Goal: Task Accomplishment & Management: Use online tool/utility

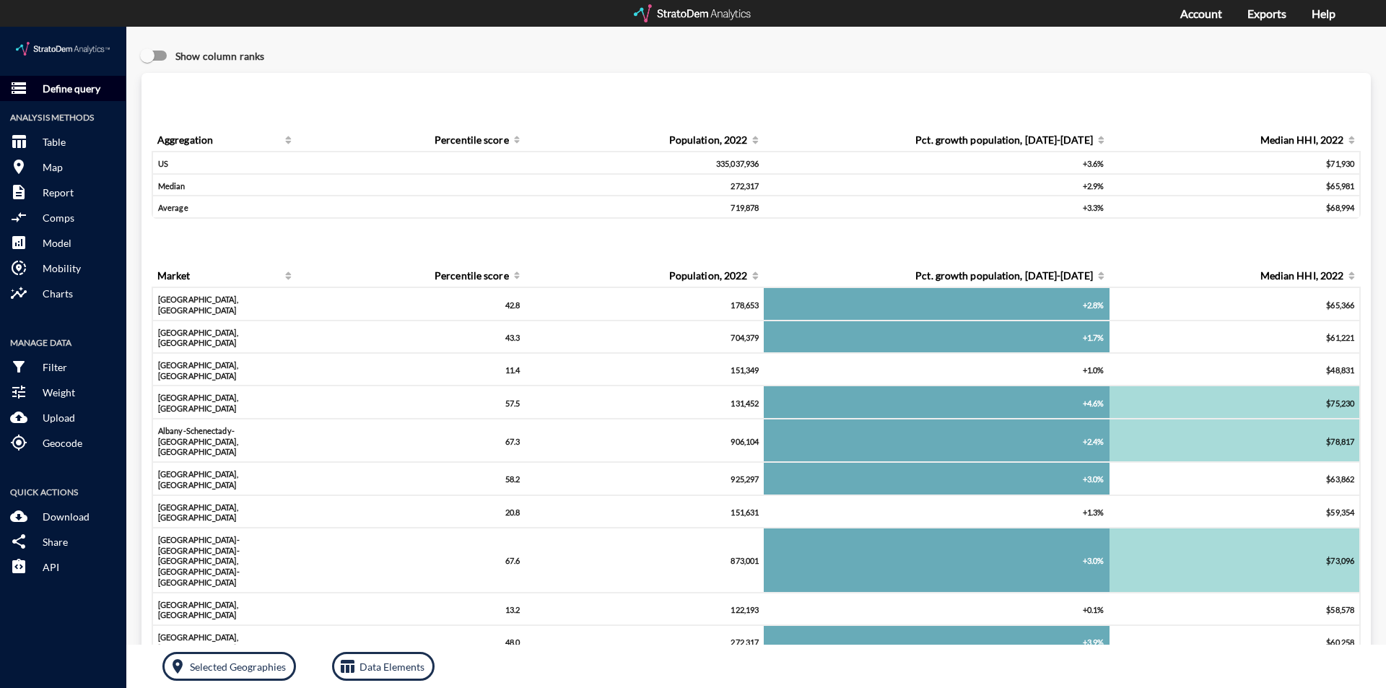
click p "Define query"
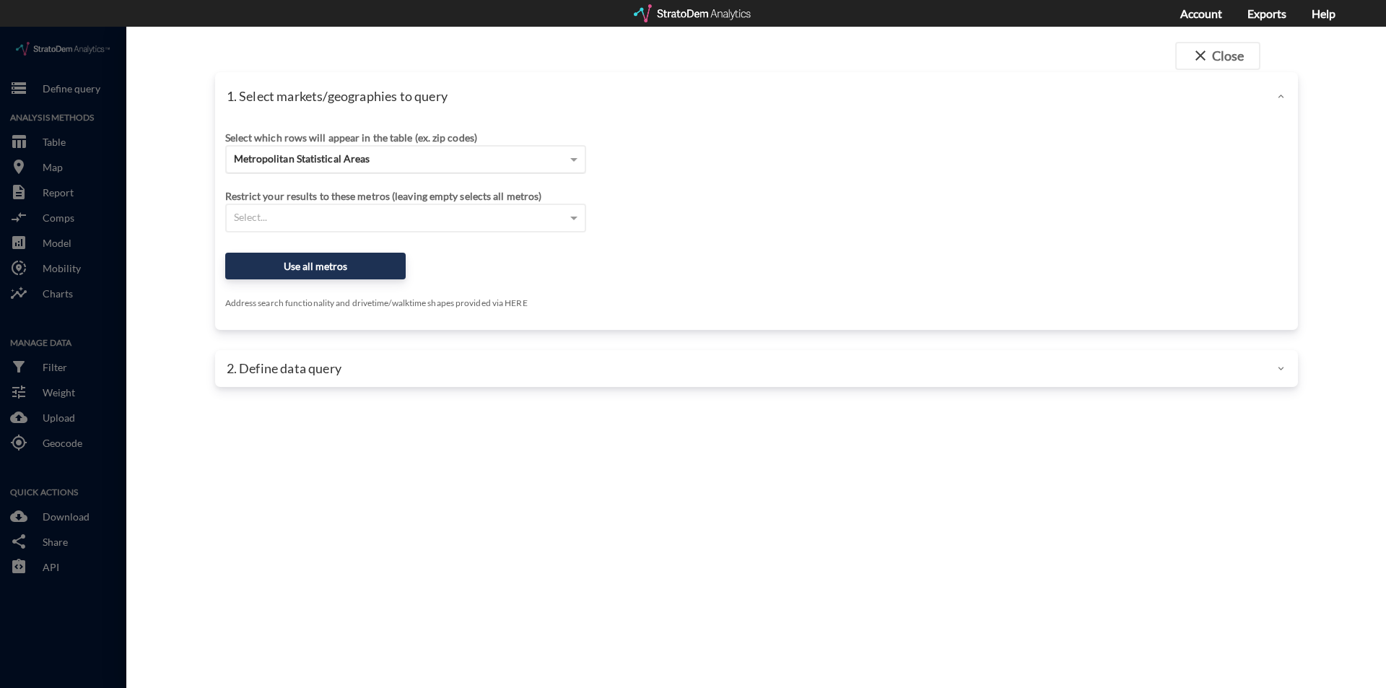
click div "Metropolitan Statistical Areas"
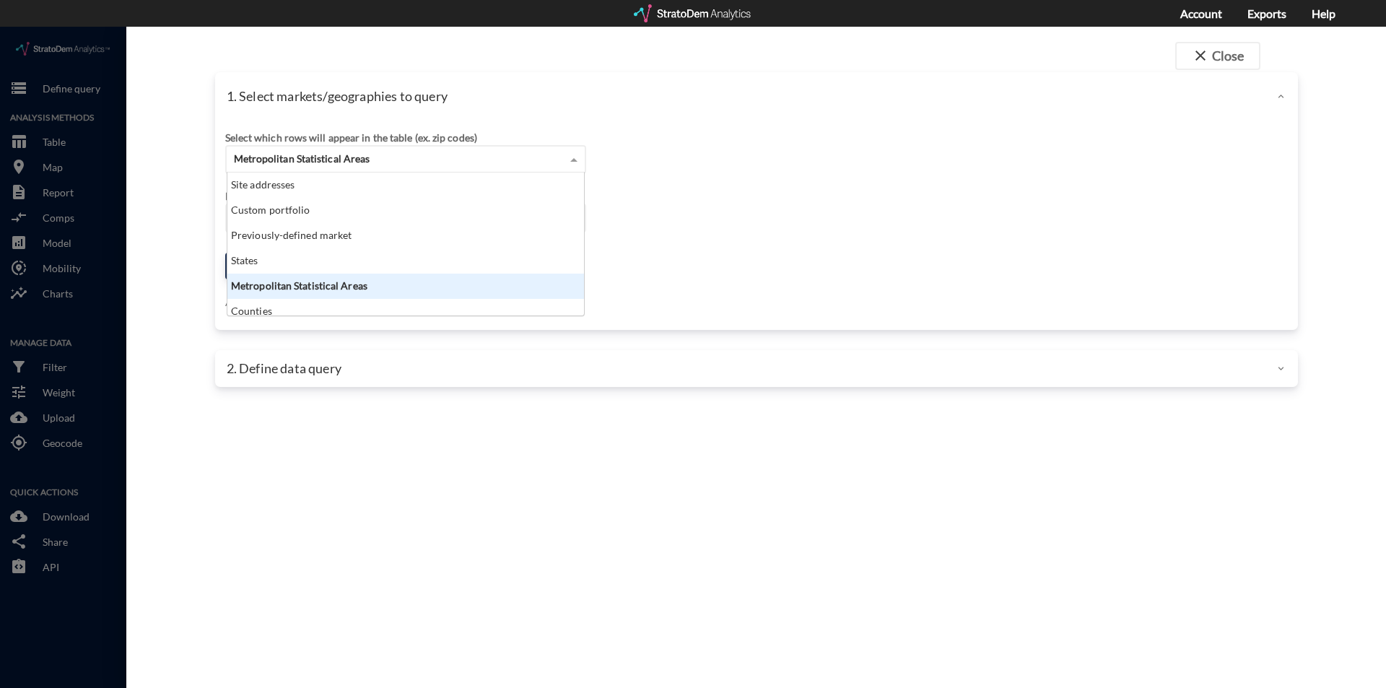
scroll to position [131, 348]
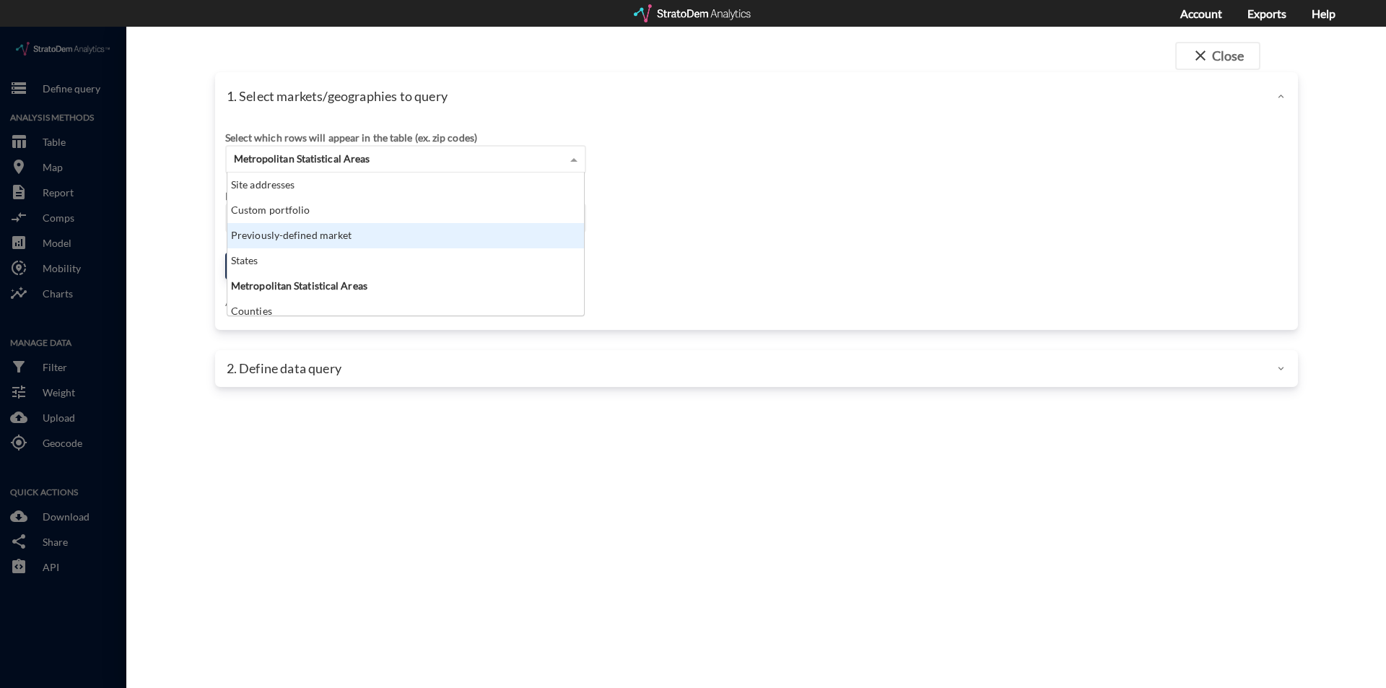
click div "Previously-defined market"
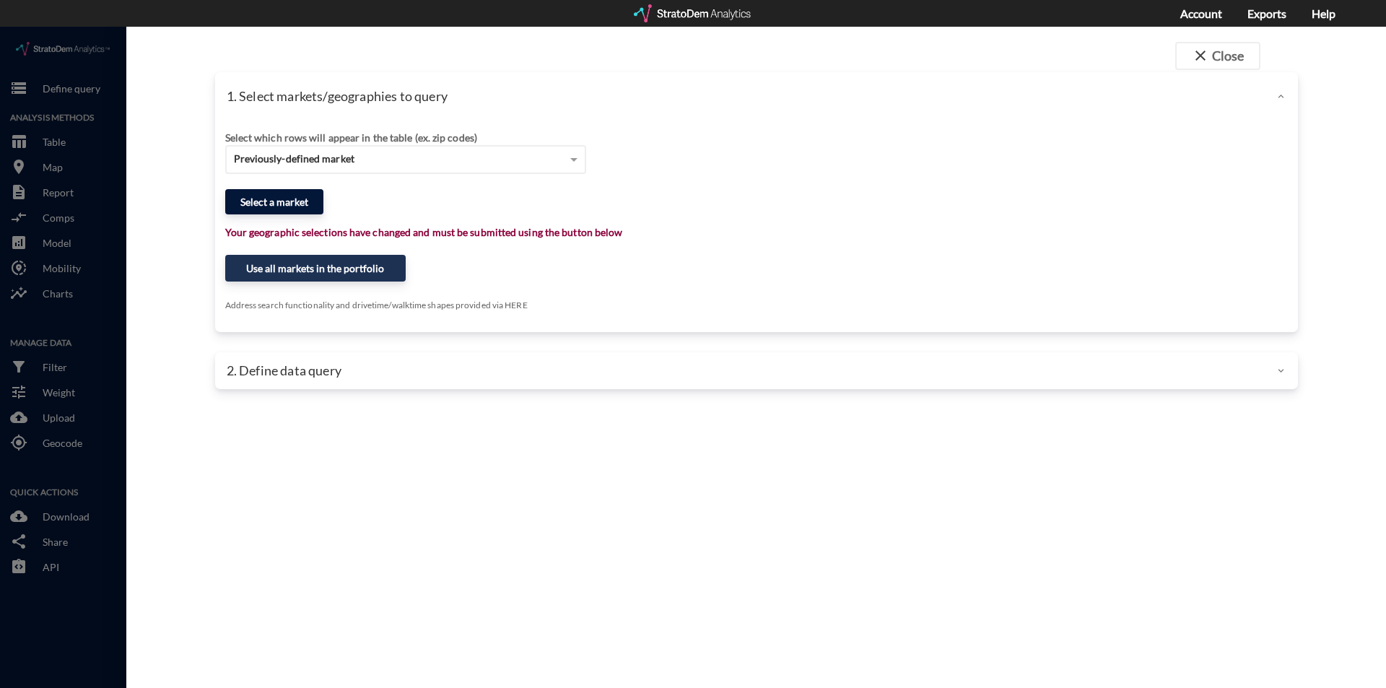
click button "Select a market"
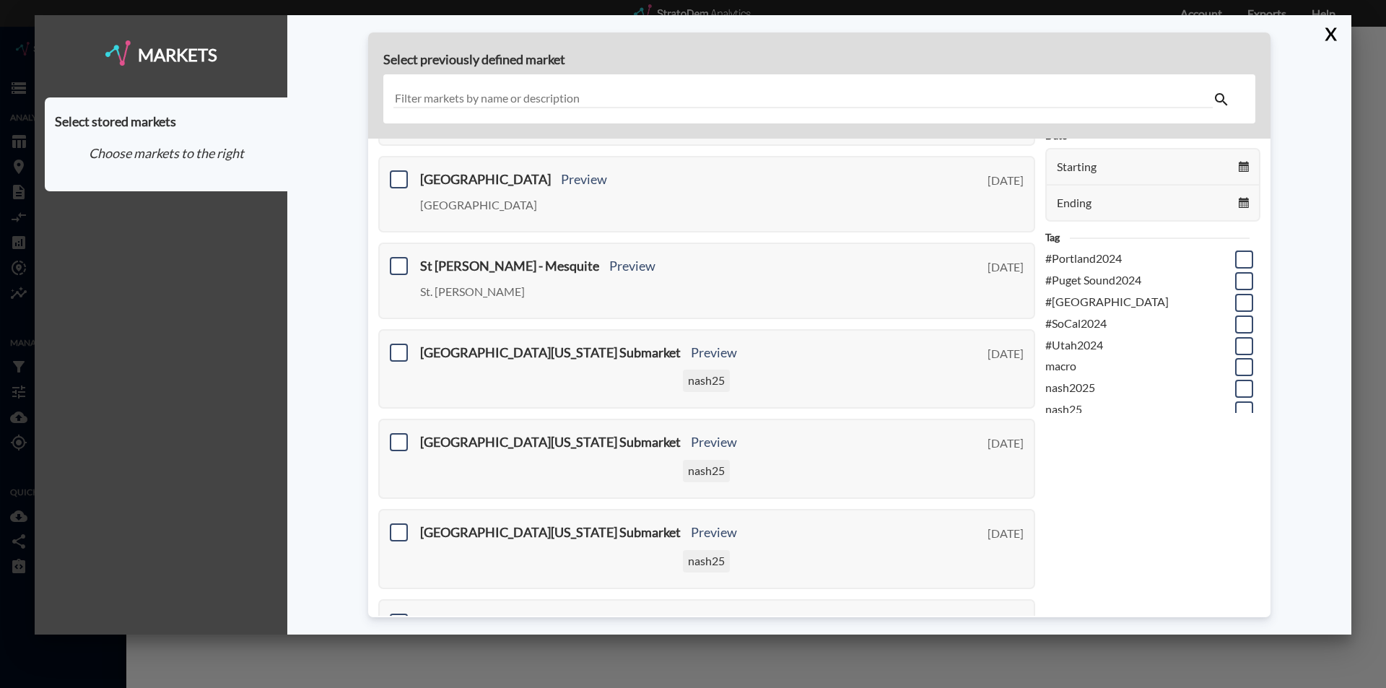
scroll to position [187, 0]
click at [1235, 399] on span at bounding box center [1244, 400] width 18 height 18
click at [1242, 394] on input "checkbox" at bounding box center [1242, 394] width 0 height 0
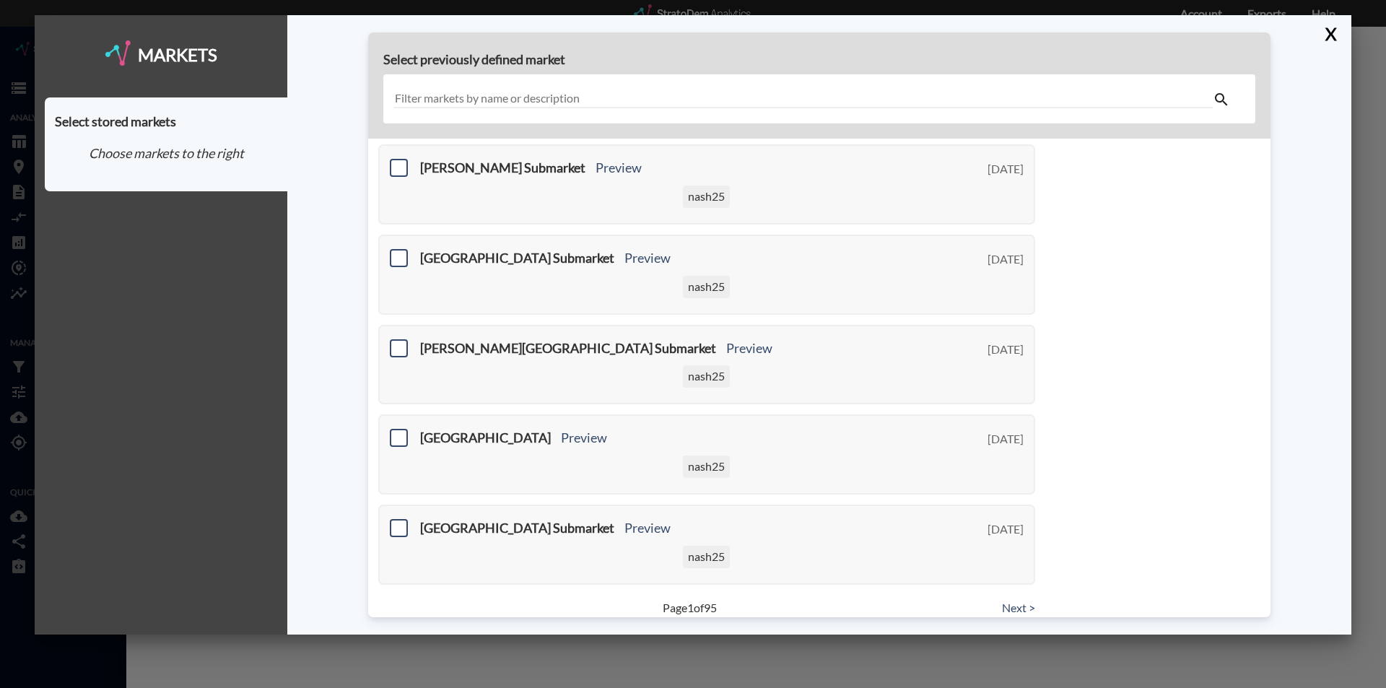
scroll to position [520, 0]
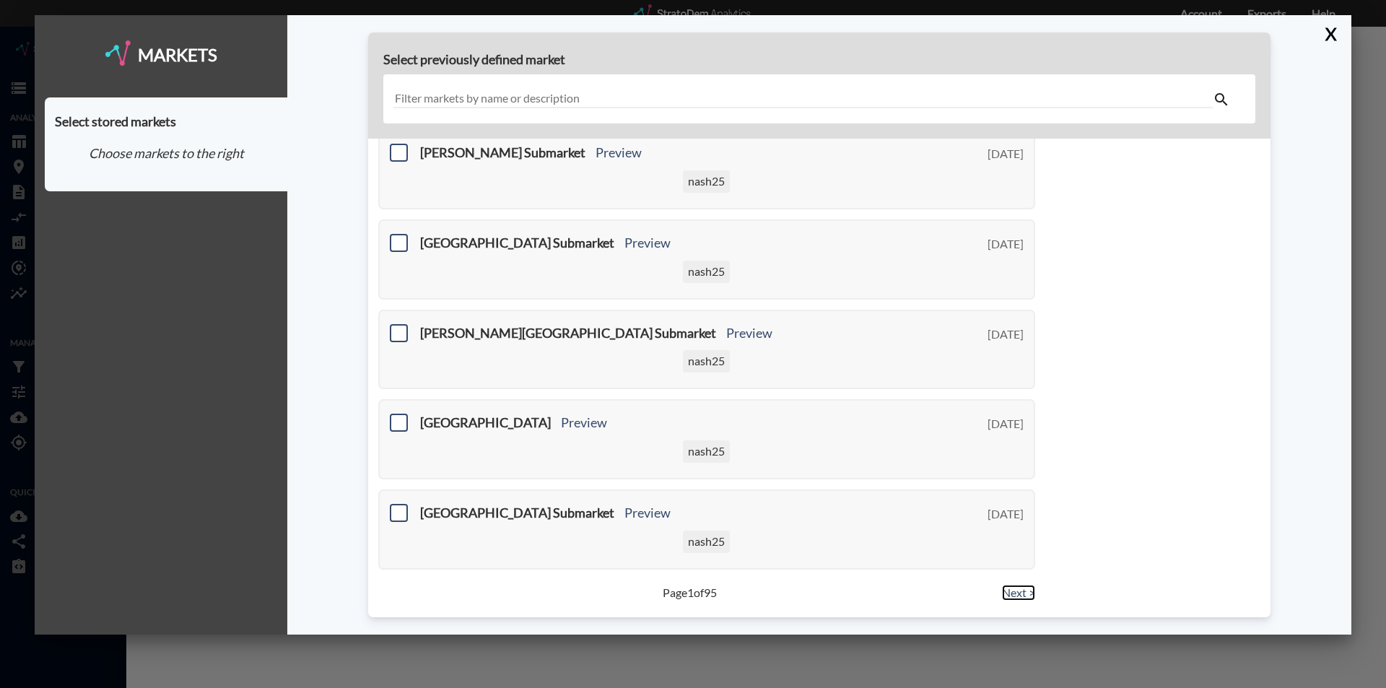
click at [1005, 600] on link "Next >" at bounding box center [1018, 593] width 33 height 17
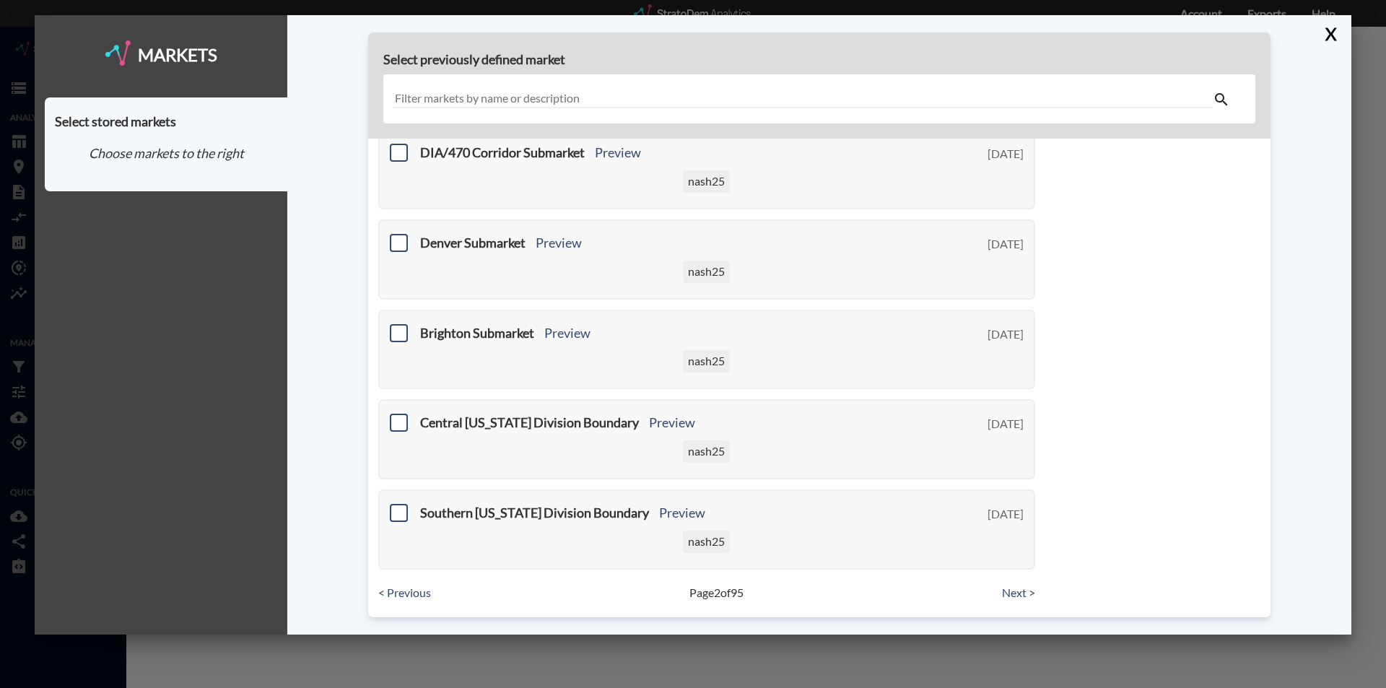
click at [991, 590] on div "< Previous Page 2 of 95 Next >" at bounding box center [706, 593] width 677 height 17
click at [1008, 590] on link "Next >" at bounding box center [1018, 593] width 33 height 17
click at [1010, 594] on link "Next >" at bounding box center [1018, 593] width 33 height 17
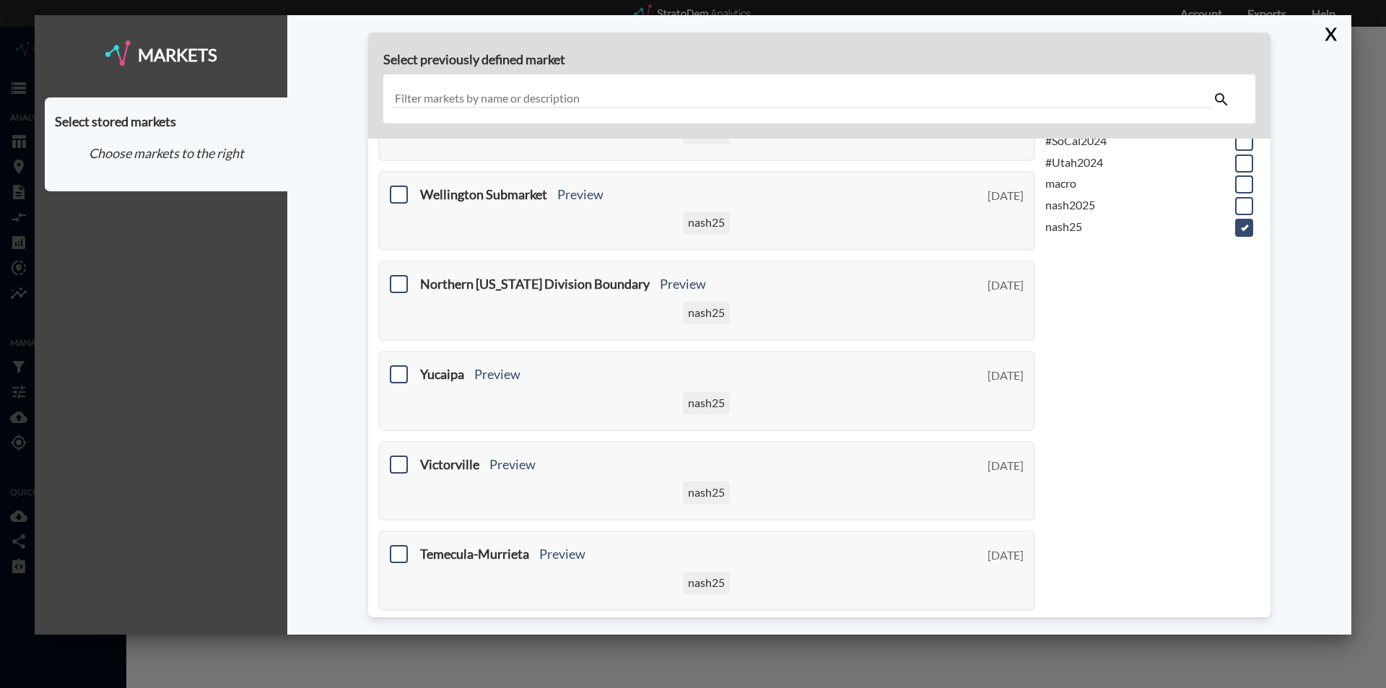
scroll to position [376, 0]
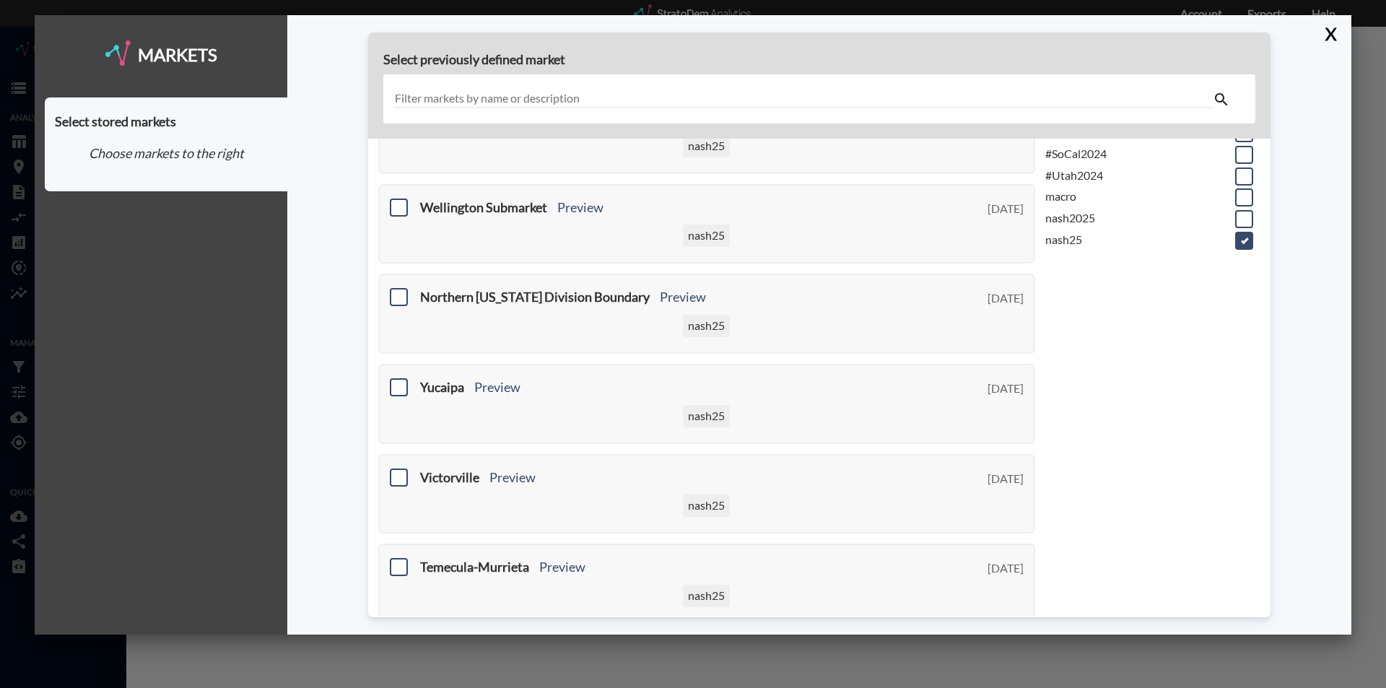
click at [1235, 237] on span at bounding box center [1244, 241] width 18 height 18
click at [1242, 235] on input "checkbox" at bounding box center [1242, 235] width 0 height 0
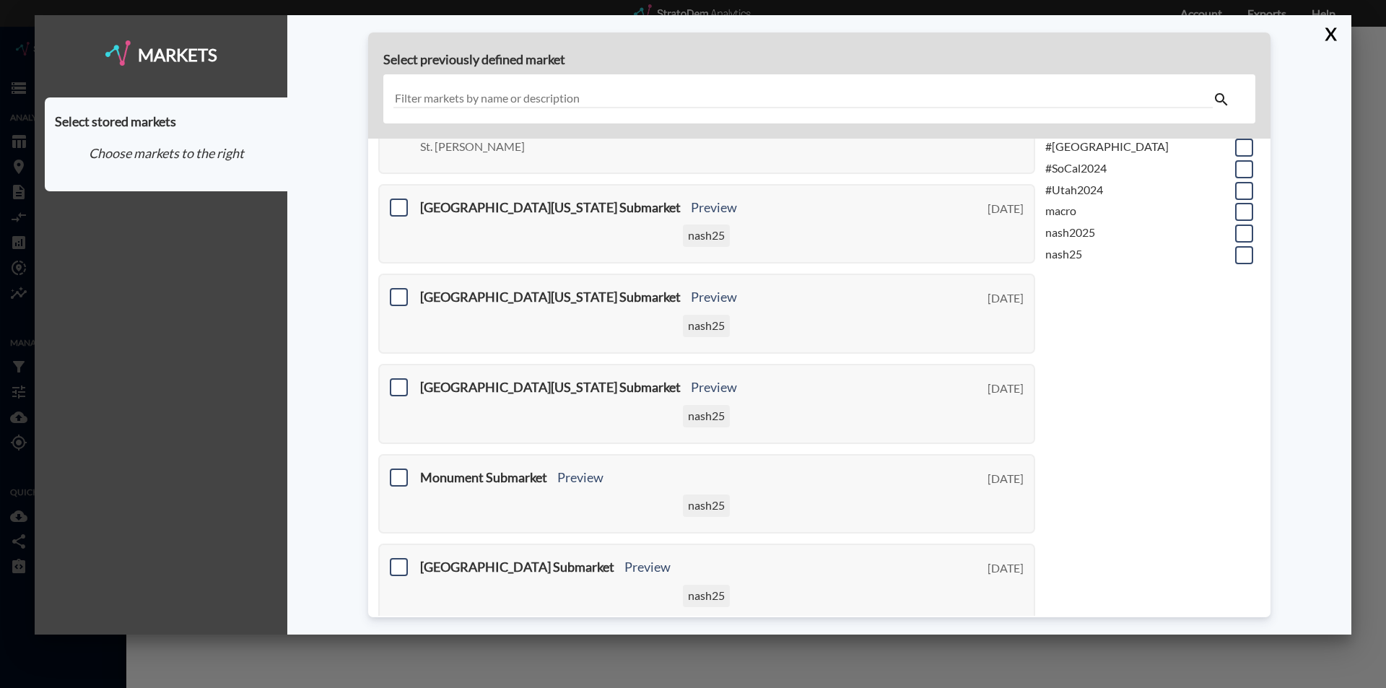
scroll to position [289, 0]
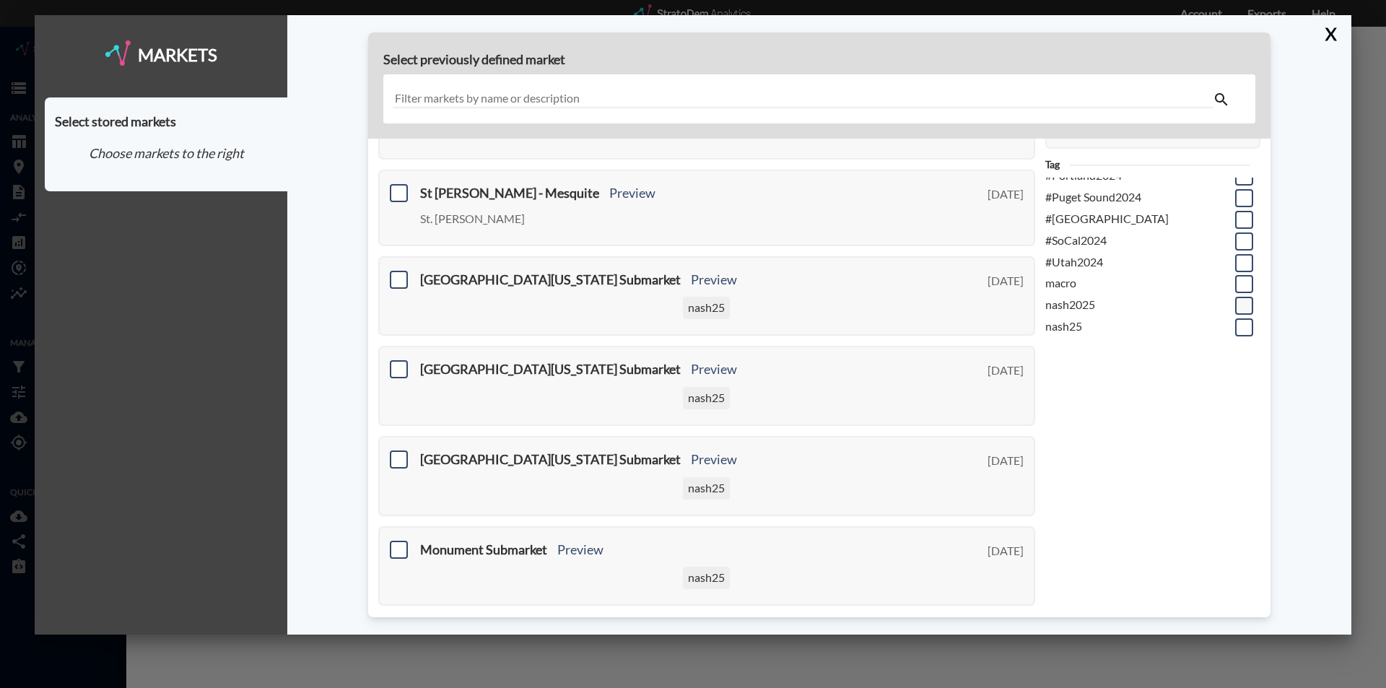
click at [1235, 312] on span at bounding box center [1244, 306] width 18 height 18
click at [1242, 299] on input "checkbox" at bounding box center [1242, 299] width 0 height 0
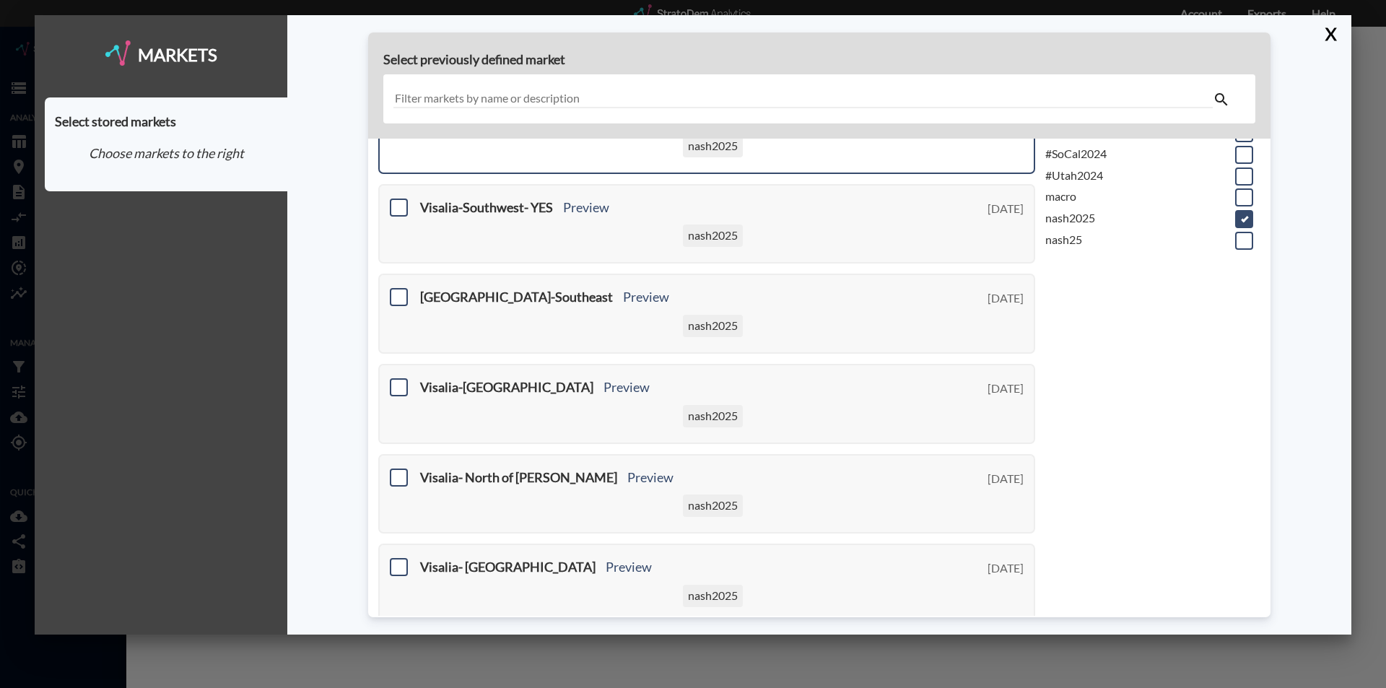
scroll to position [520, 0]
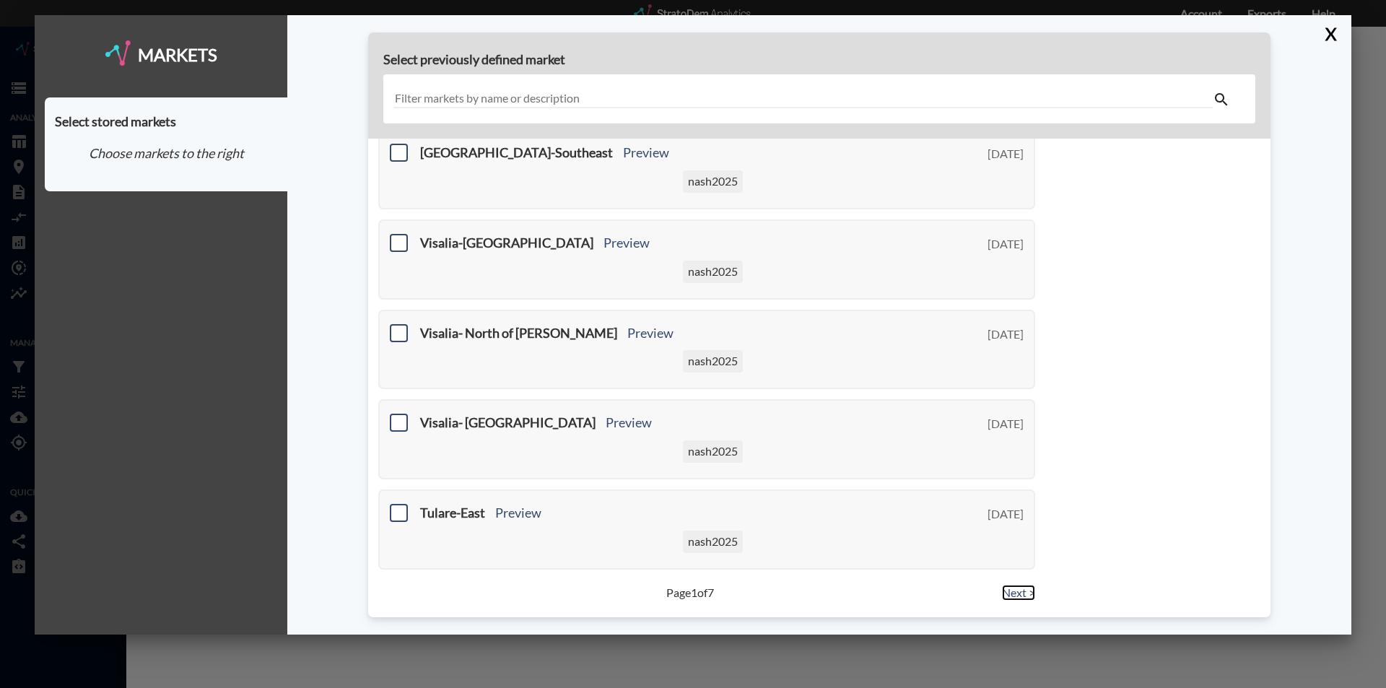
click at [1009, 597] on link "Next >" at bounding box center [1018, 593] width 33 height 17
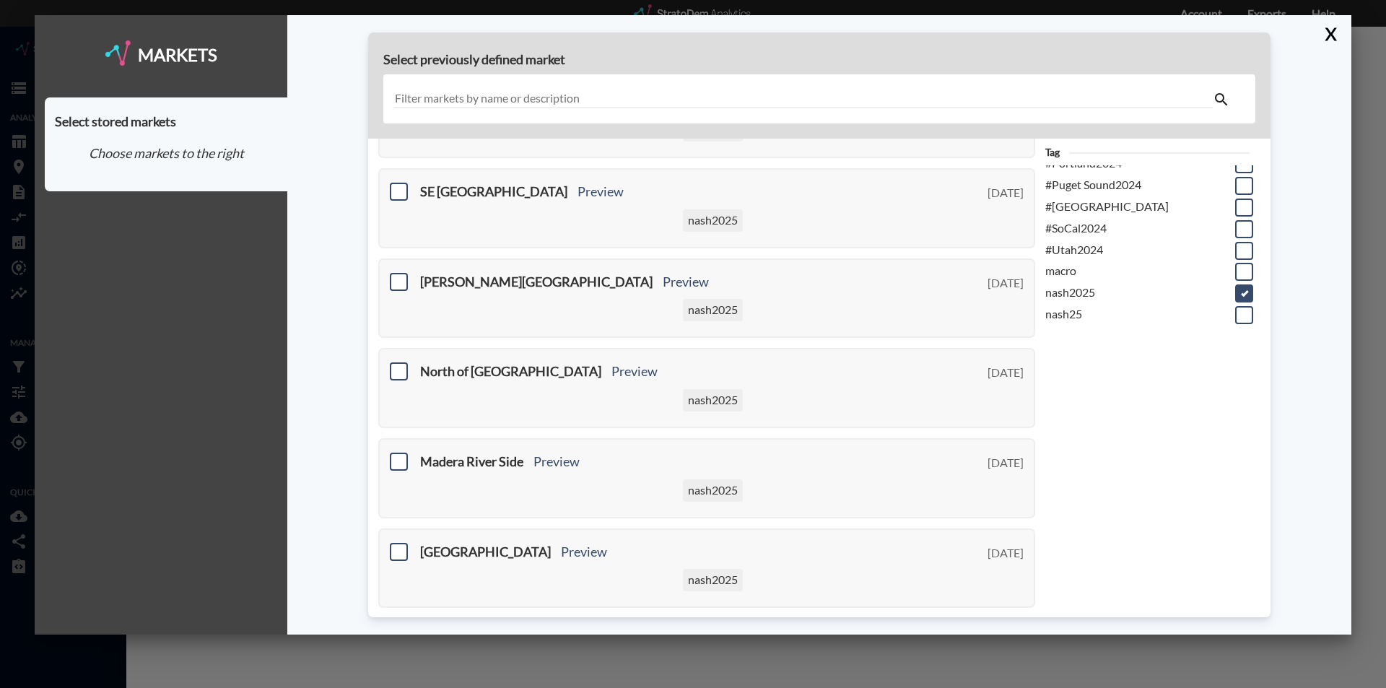
scroll to position [289, 0]
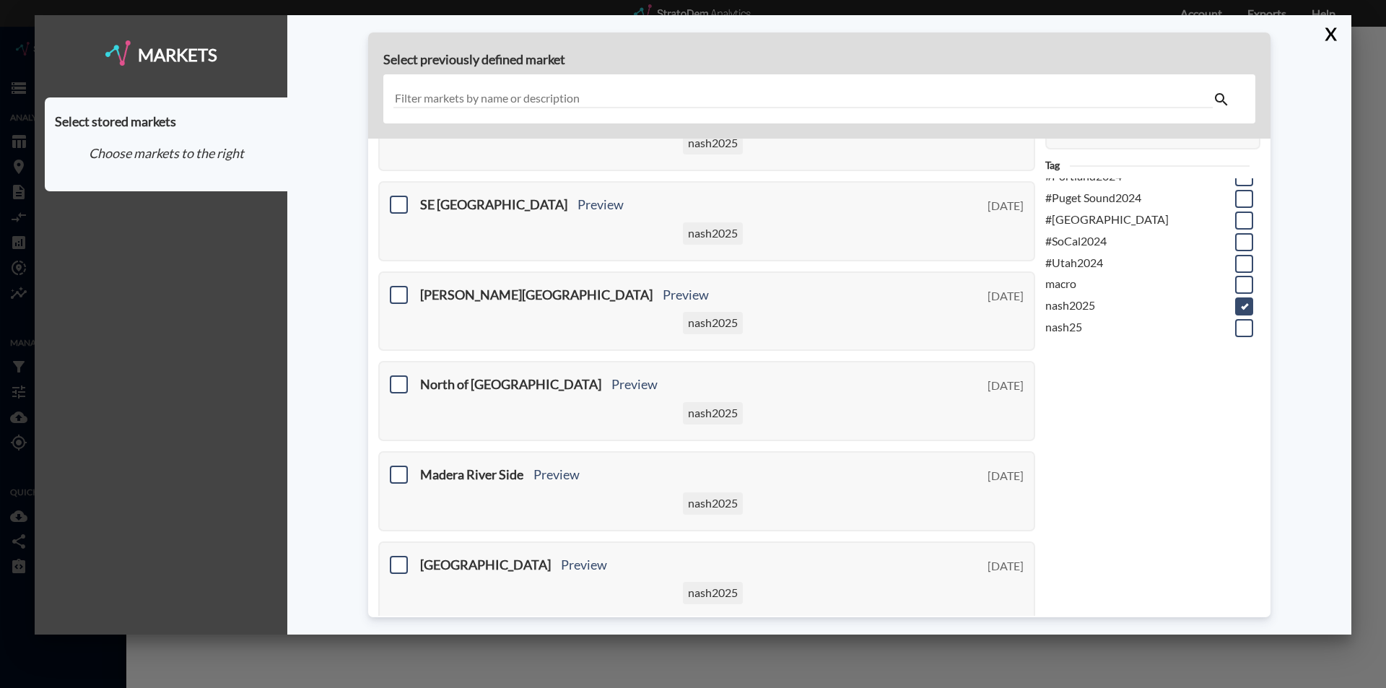
click at [469, 98] on input "text" at bounding box center [802, 98] width 819 height 19
click at [431, 95] on input "text" at bounding box center [802, 98] width 819 height 19
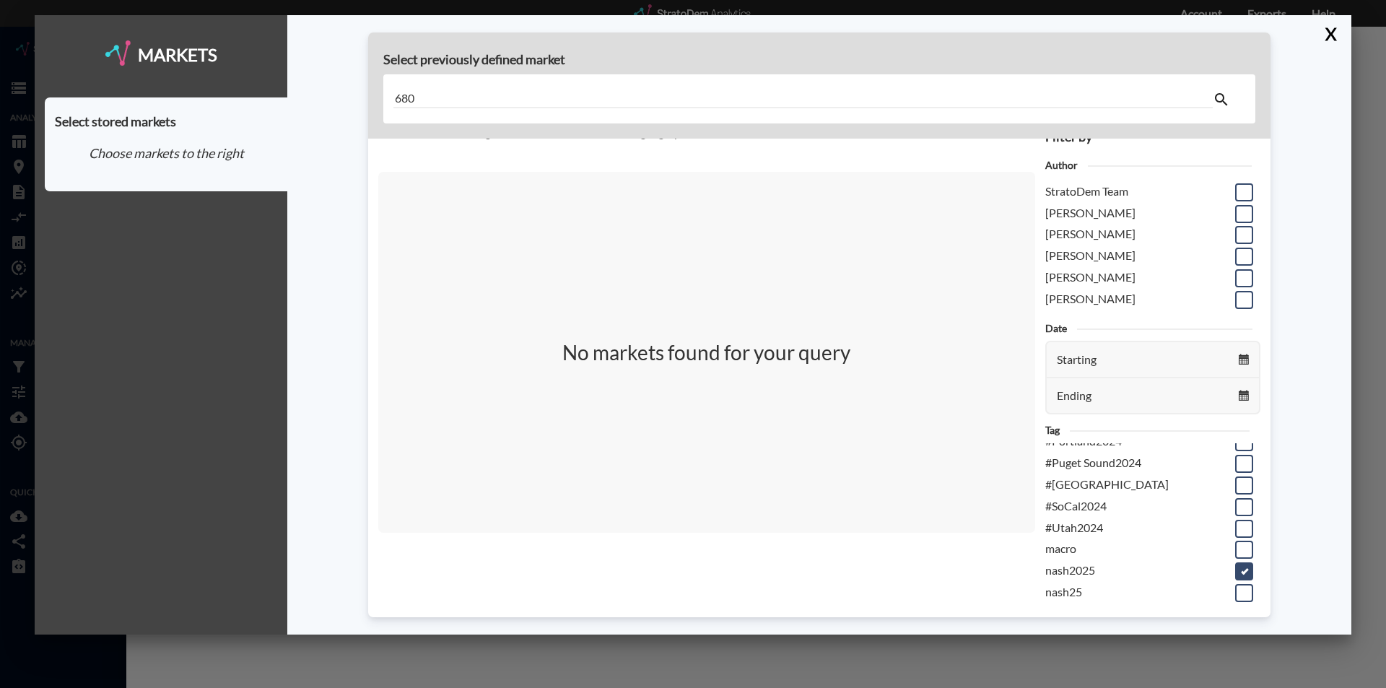
drag, startPoint x: 420, startPoint y: 95, endPoint x: 404, endPoint y: 61, distance: 37.5
click at [398, 82] on div "680" at bounding box center [819, 99] width 872 height 50
type input "6"
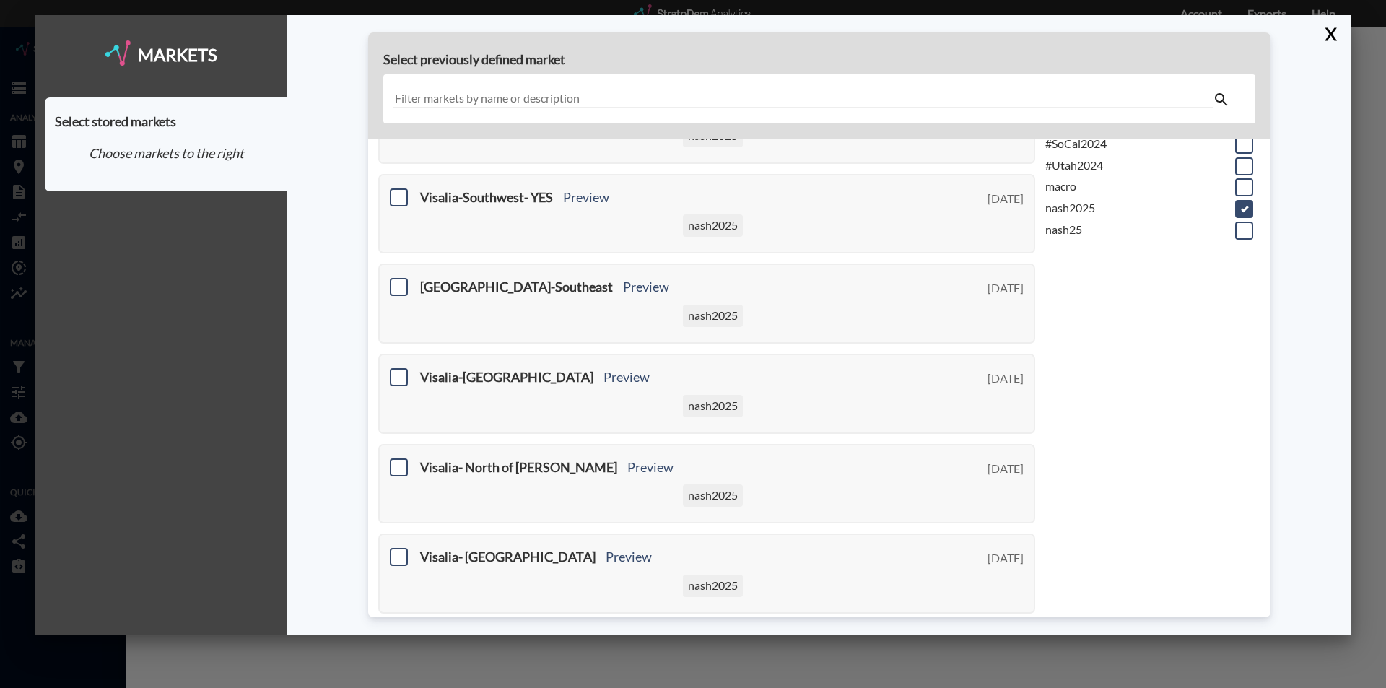
scroll to position [361, 0]
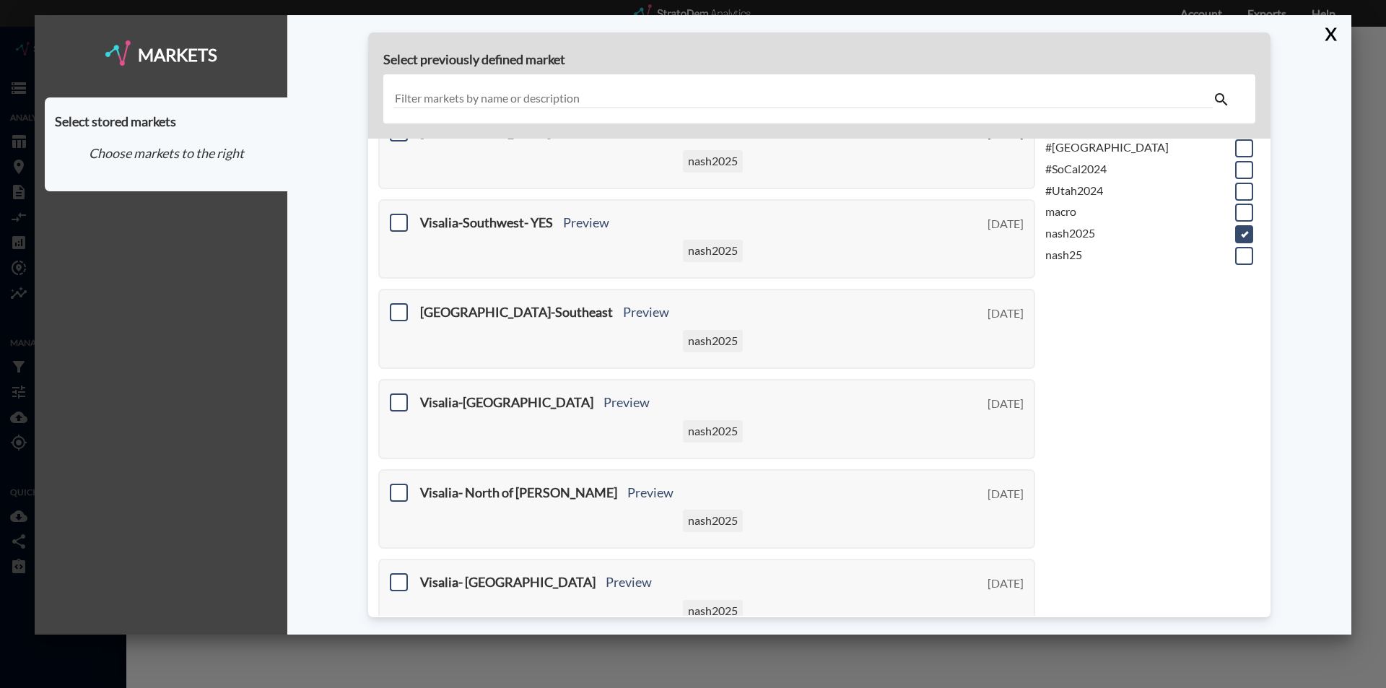
click at [1235, 235] on span at bounding box center [1244, 234] width 18 height 18
click at [1242, 228] on input "checkbox" at bounding box center [1242, 228] width 0 height 0
click at [1235, 259] on span at bounding box center [1244, 256] width 18 height 18
click at [1242, 250] on input "checkbox" at bounding box center [1242, 250] width 0 height 0
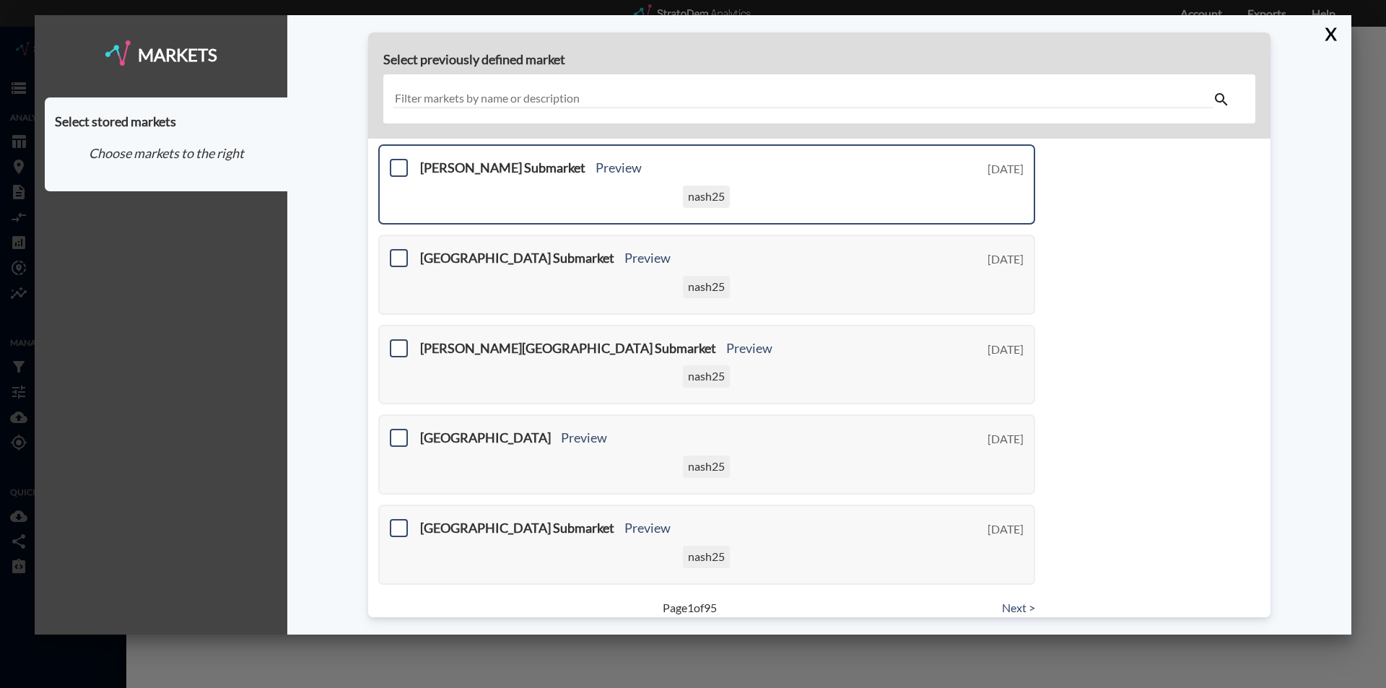
scroll to position [520, 0]
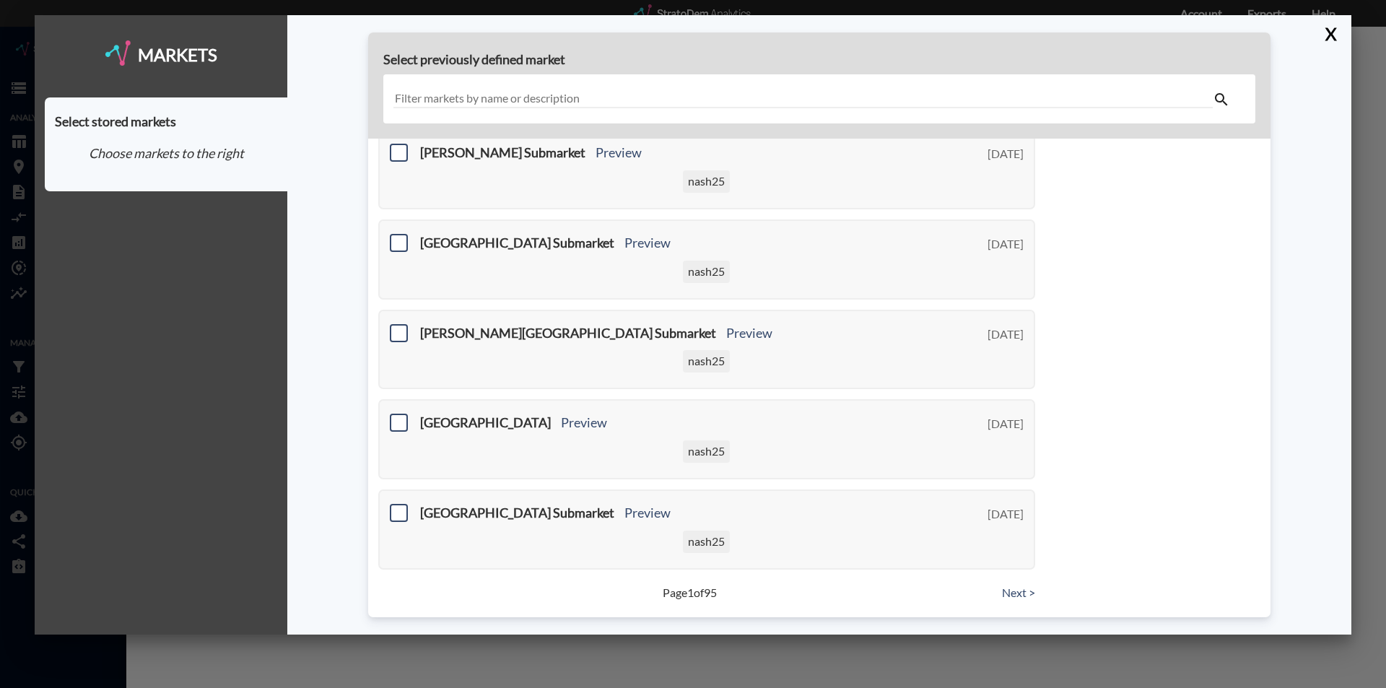
click at [462, 98] on input "text" at bounding box center [802, 98] width 819 height 19
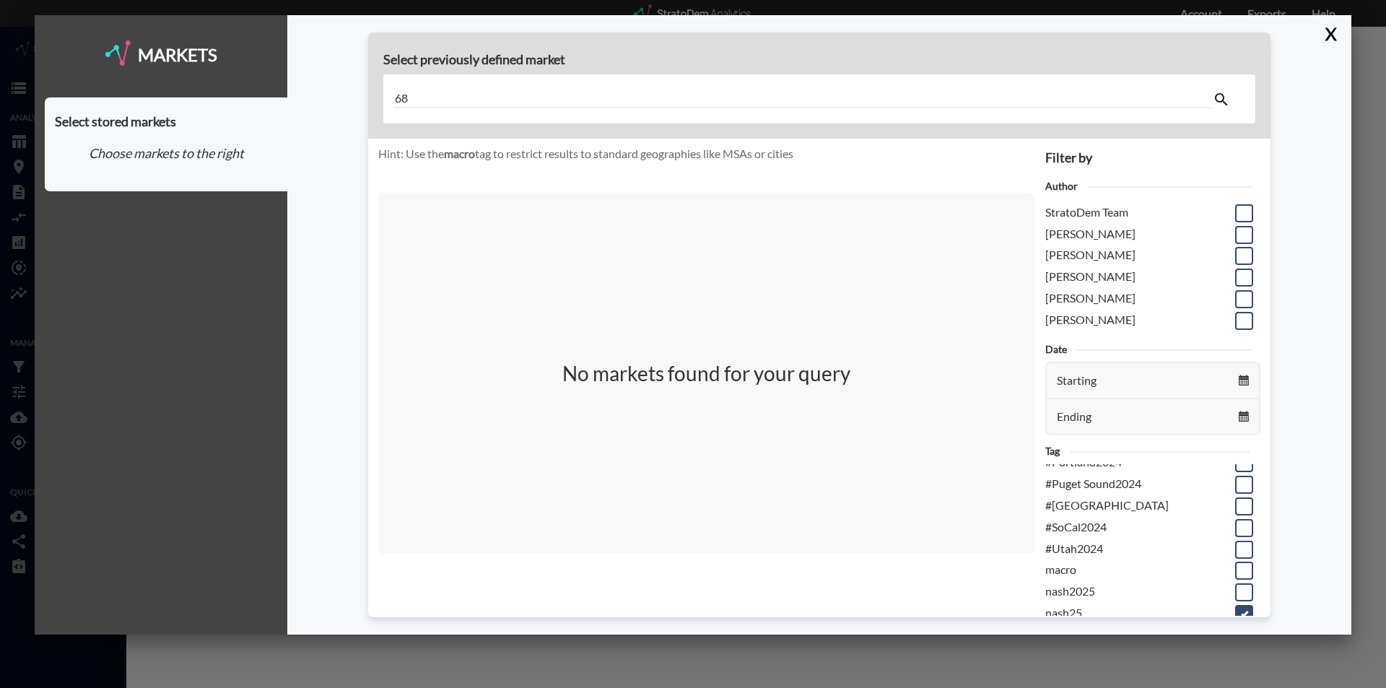
type input "6"
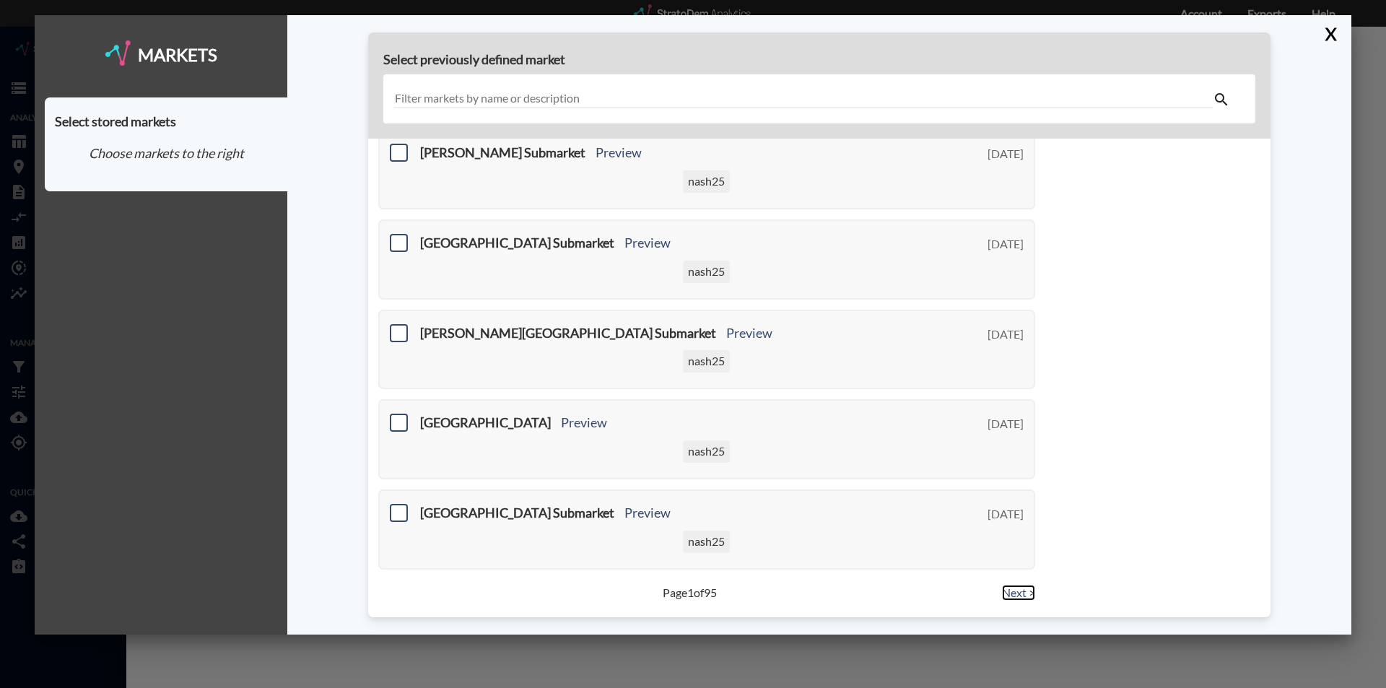
click at [1012, 594] on link "Next >" at bounding box center [1018, 593] width 33 height 17
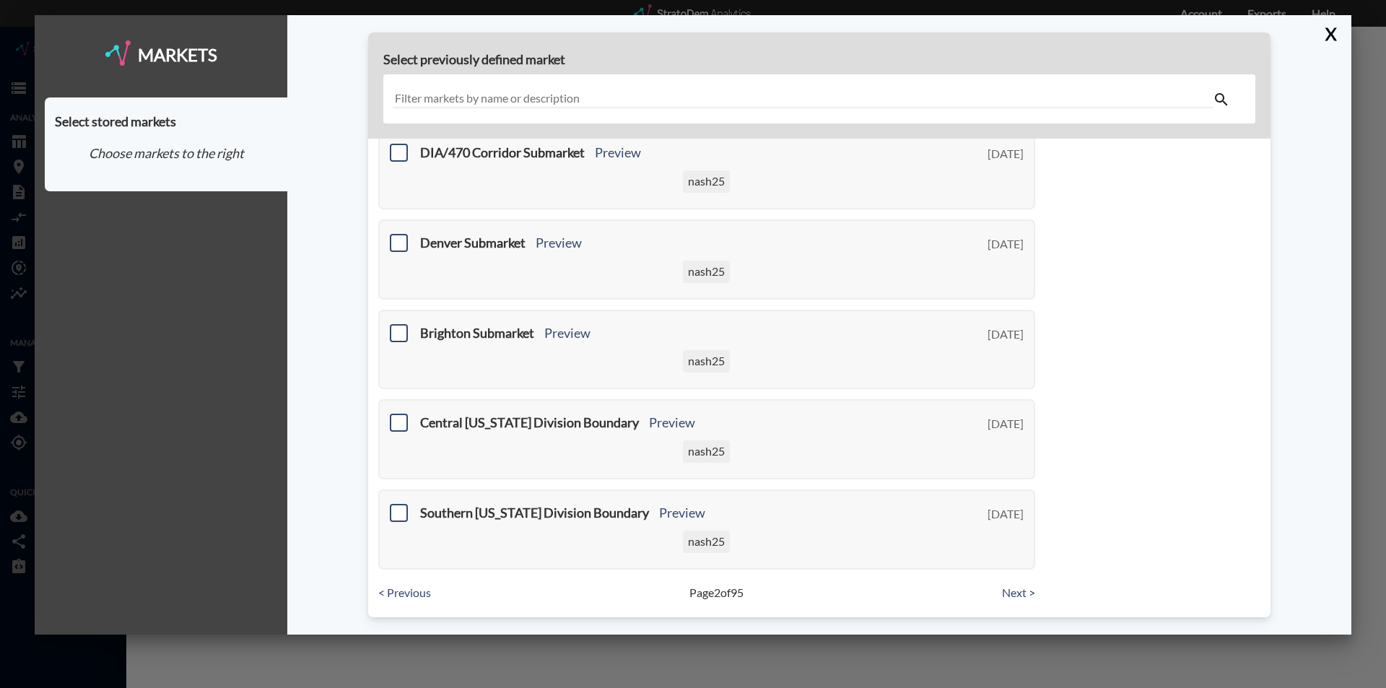
click at [415, 95] on input "text" at bounding box center [802, 98] width 819 height 19
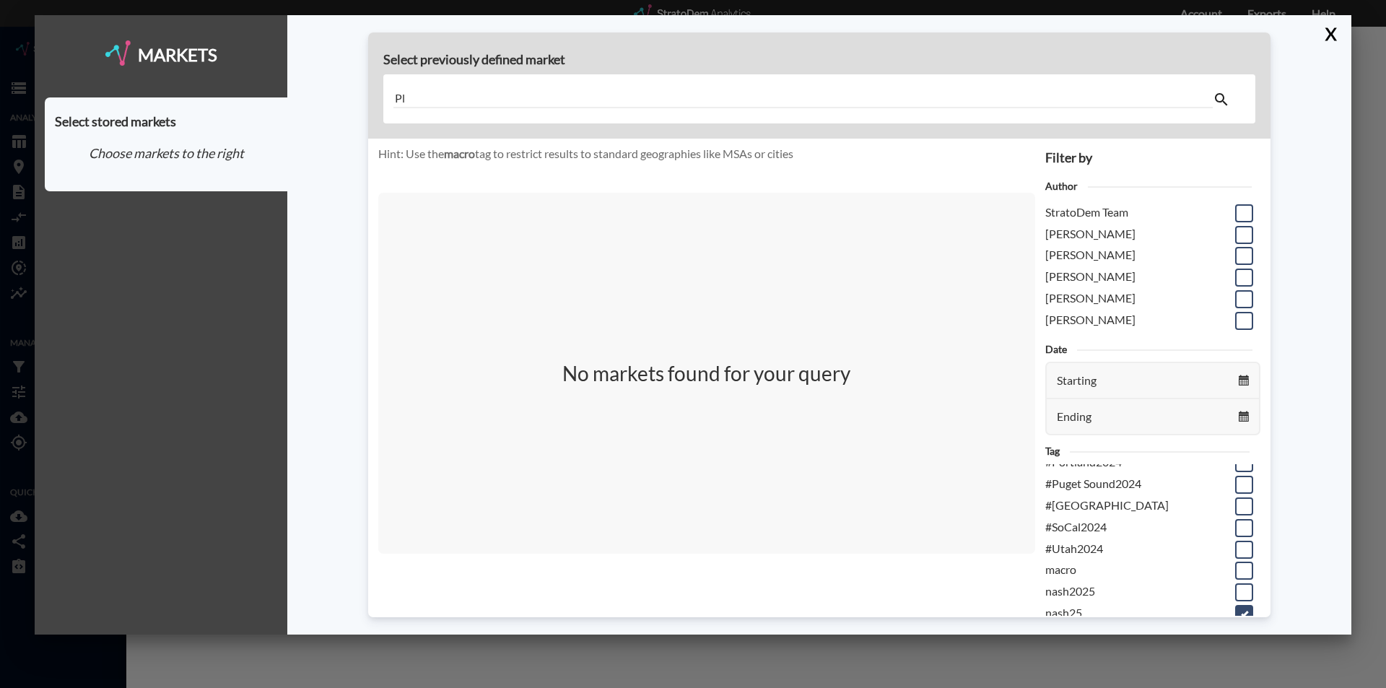
type input "P"
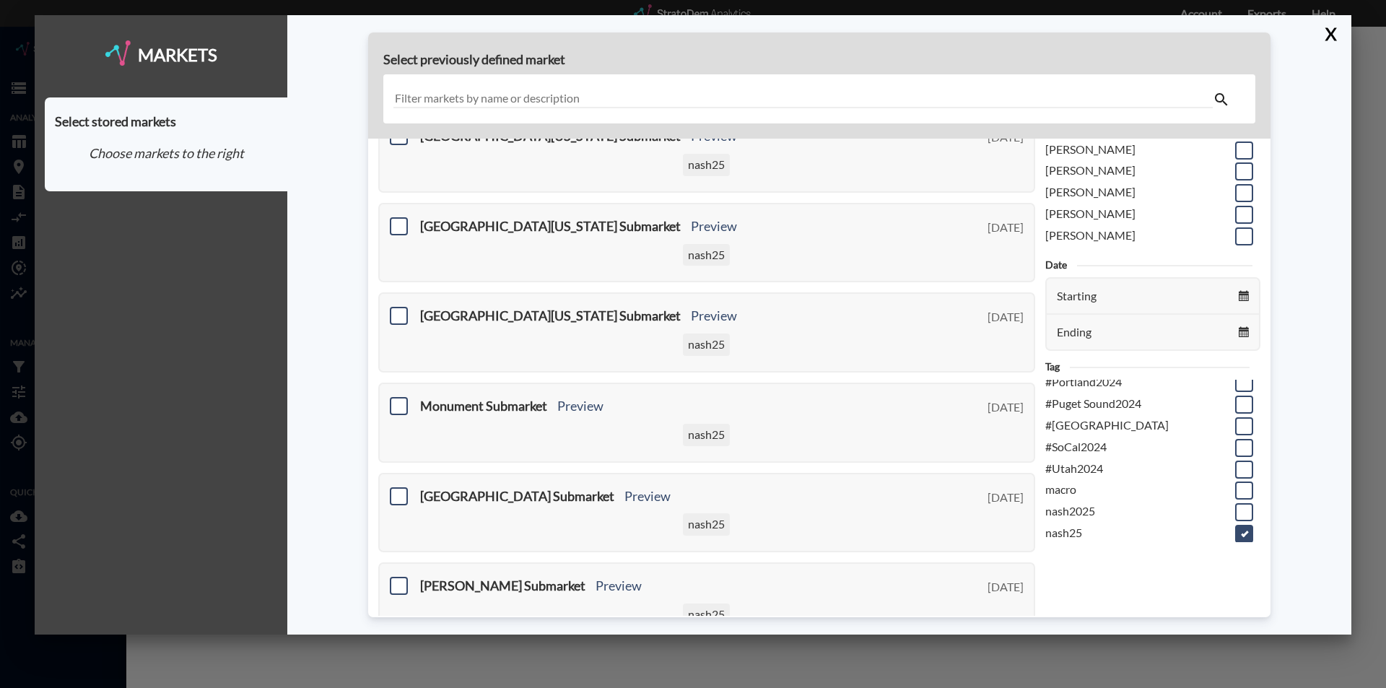
scroll to position [187, 0]
click at [1235, 533] on span at bounding box center [1244, 529] width 18 height 18
click at [1242, 523] on input "checkbox" at bounding box center [1242, 523] width 0 height 0
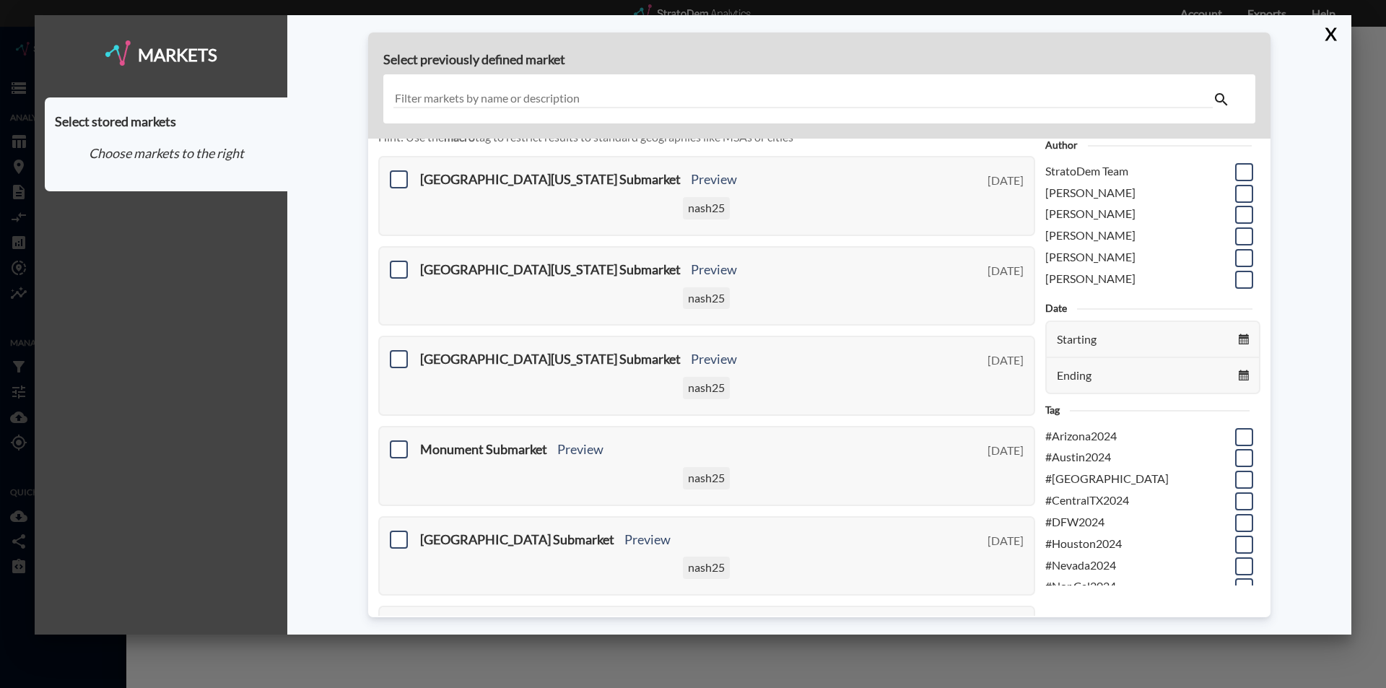
scroll to position [0, 0]
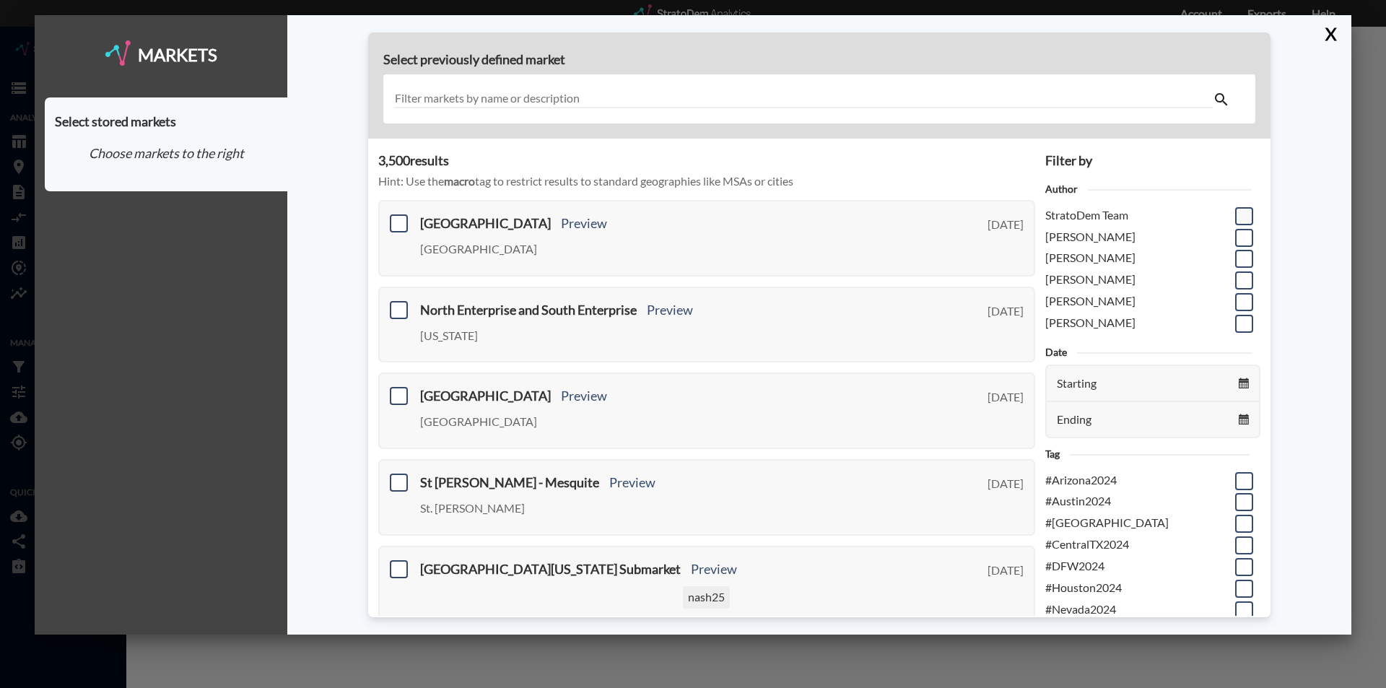
click at [1235, 214] on span at bounding box center [1244, 216] width 18 height 18
click at [1242, 210] on input "checkbox" at bounding box center [1242, 210] width 0 height 0
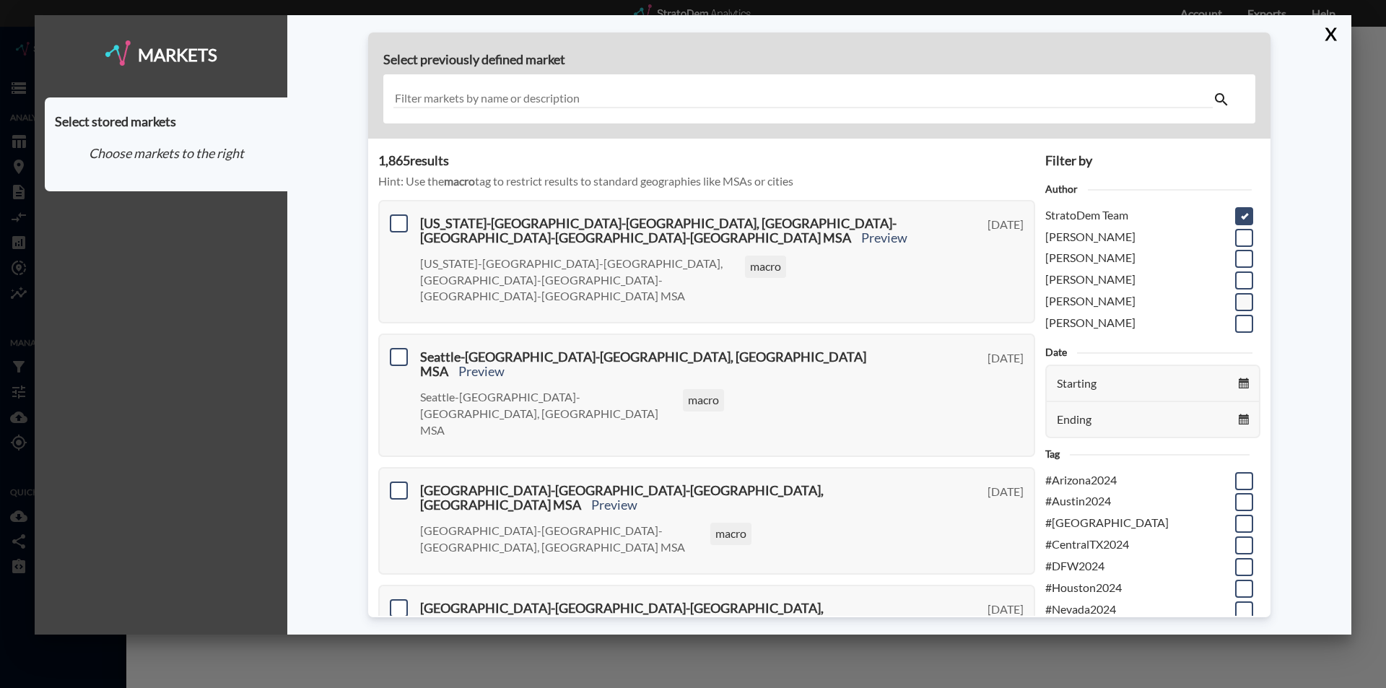
click at [1236, 300] on span at bounding box center [1244, 302] width 18 height 18
click at [1242, 296] on input "checkbox" at bounding box center [1242, 296] width 0 height 0
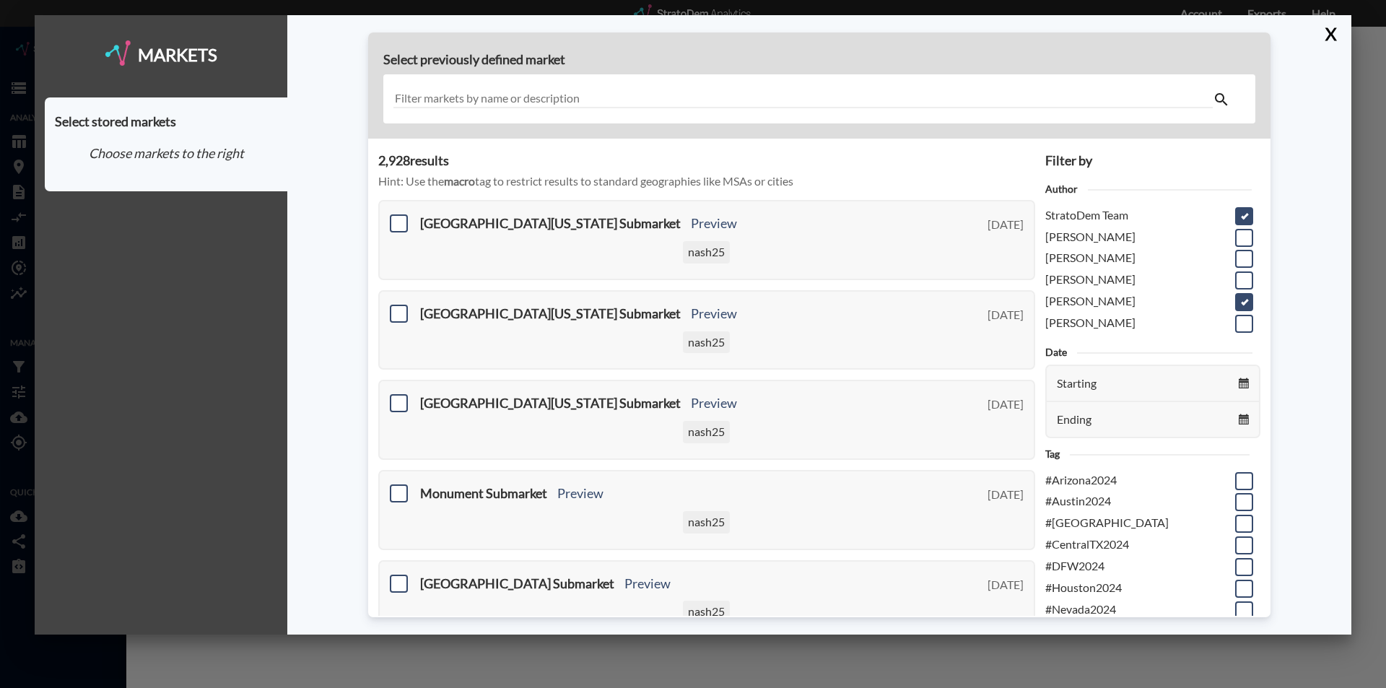
click at [1237, 302] on span at bounding box center [1244, 302] width 18 height 18
click at [1242, 296] on input "checkbox" at bounding box center [1242, 296] width 0 height 0
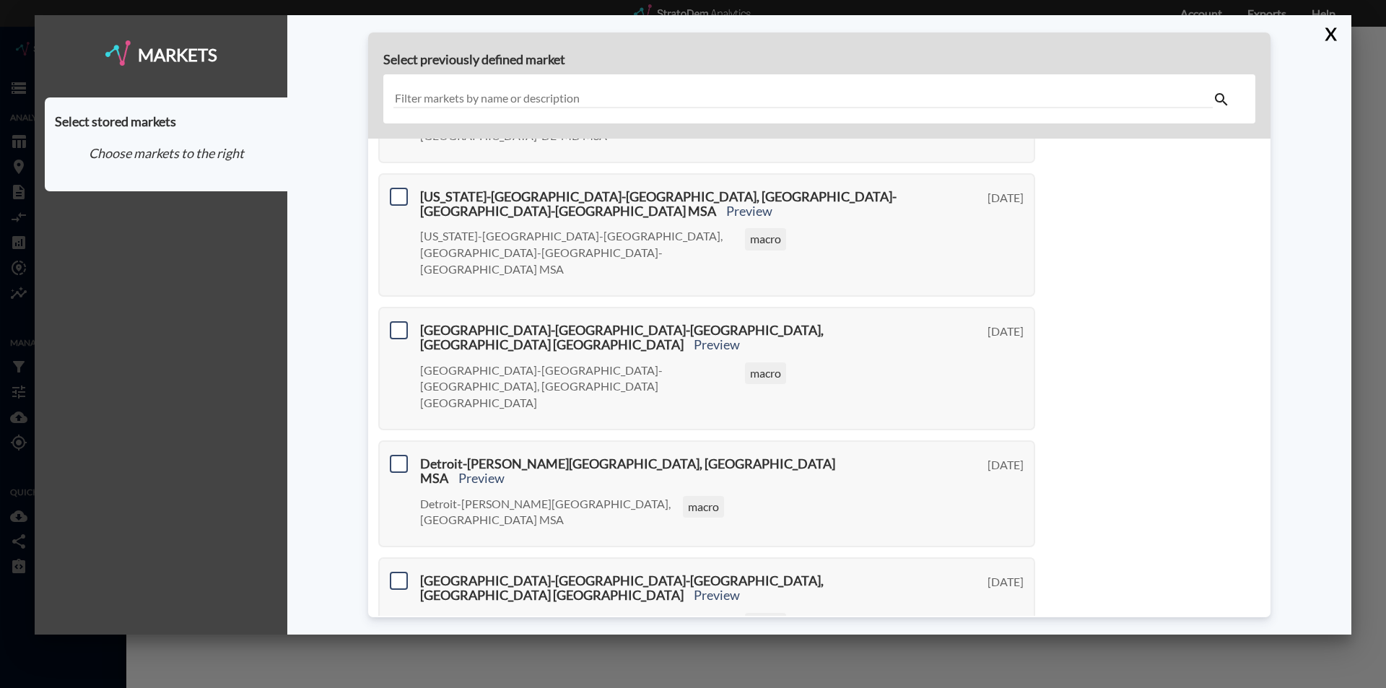
scroll to position [546, 0]
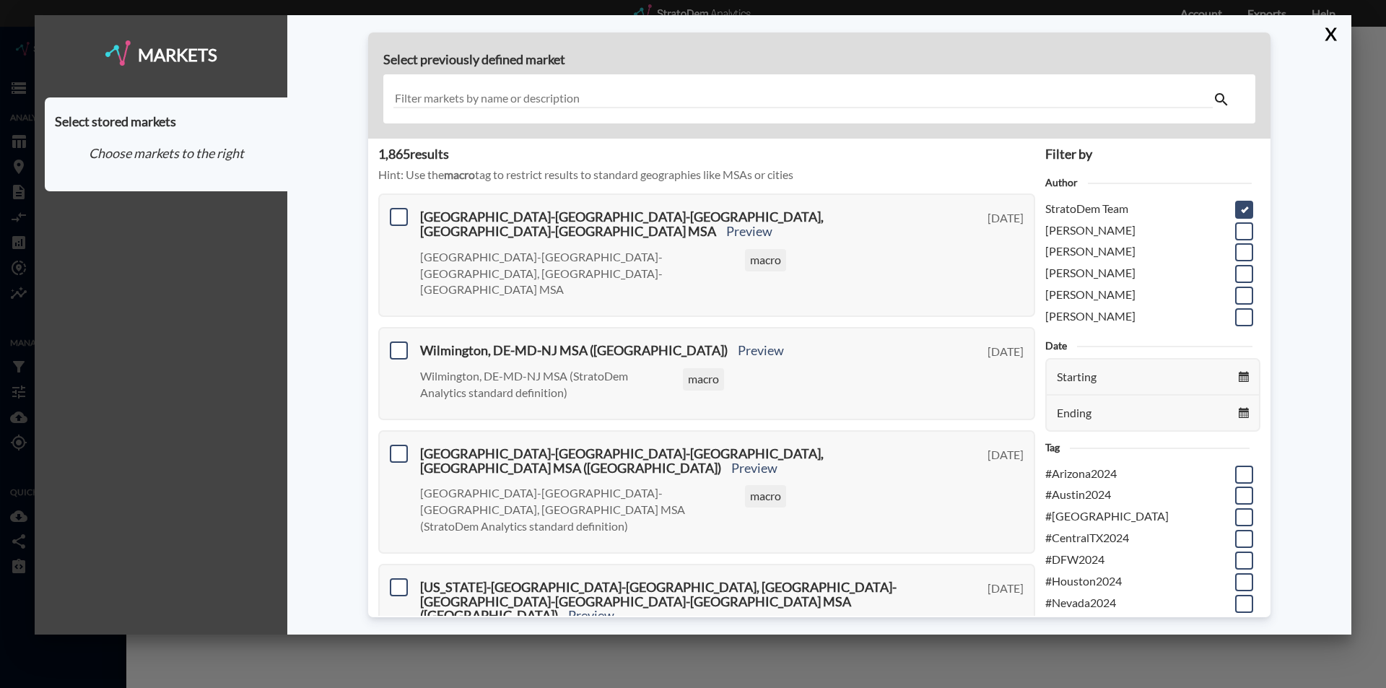
scroll to position [0, 0]
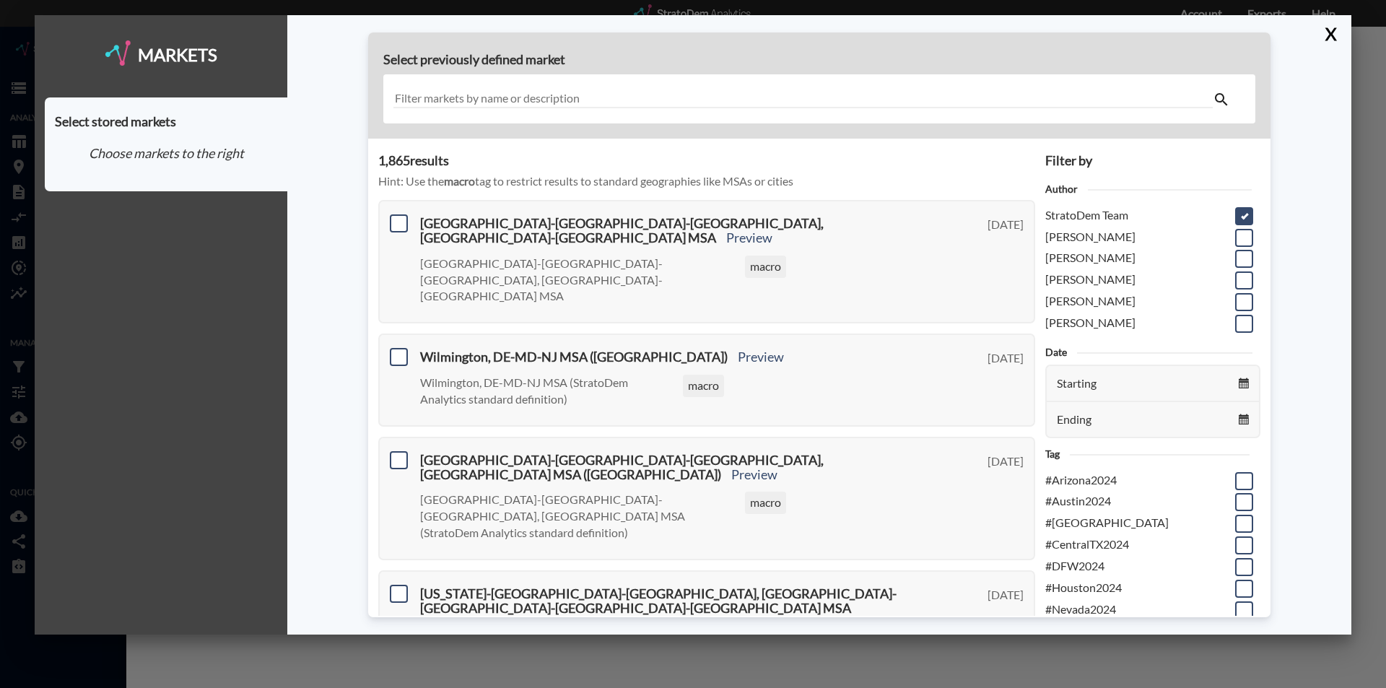
click at [1235, 218] on span at bounding box center [1244, 216] width 18 height 18
click at [1242, 210] on input "checkbox" at bounding box center [1242, 210] width 0 height 0
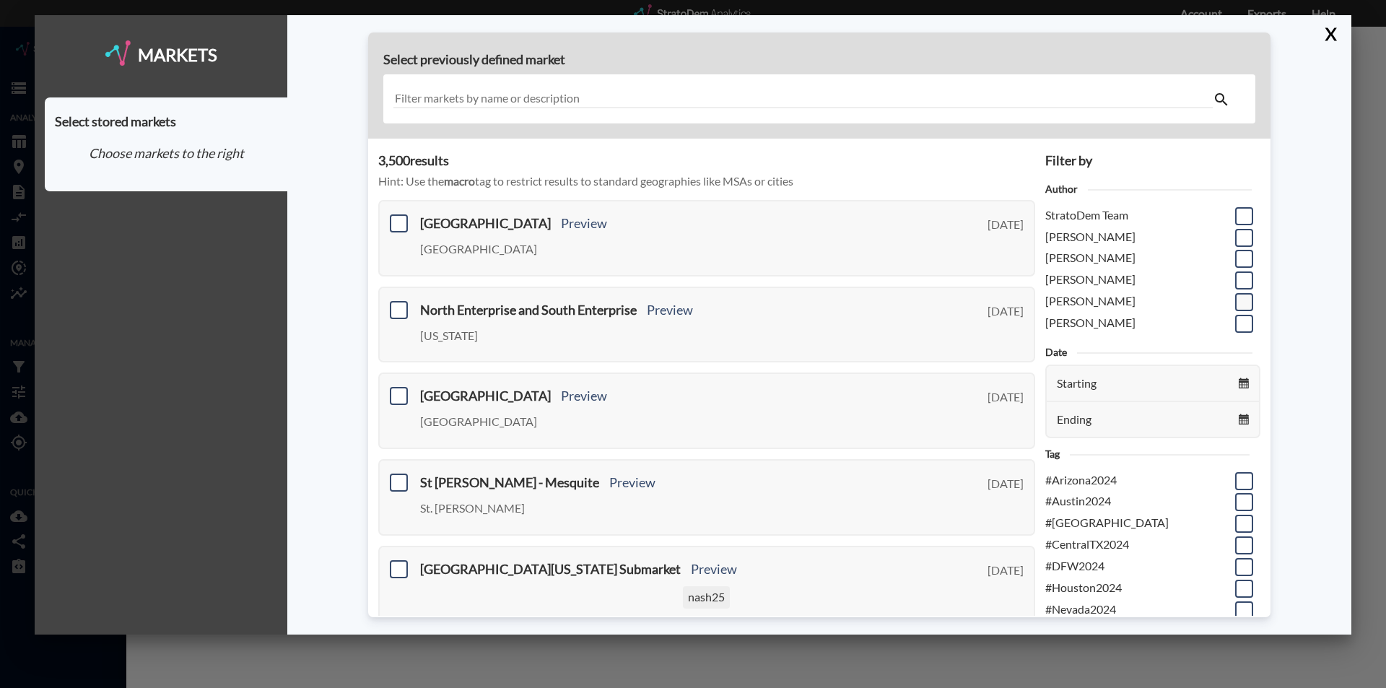
click at [1235, 299] on span at bounding box center [1244, 302] width 18 height 18
click at [1242, 296] on input "checkbox" at bounding box center [1242, 296] width 0 height 0
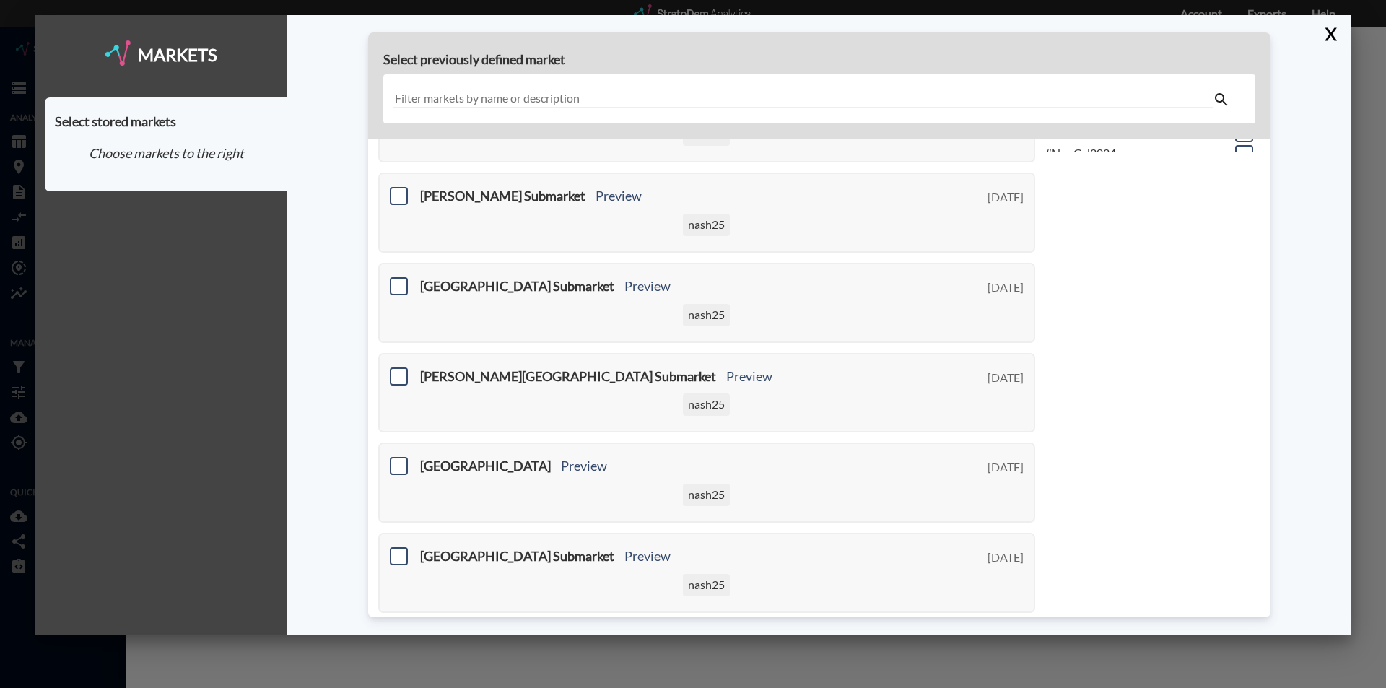
scroll to position [520, 0]
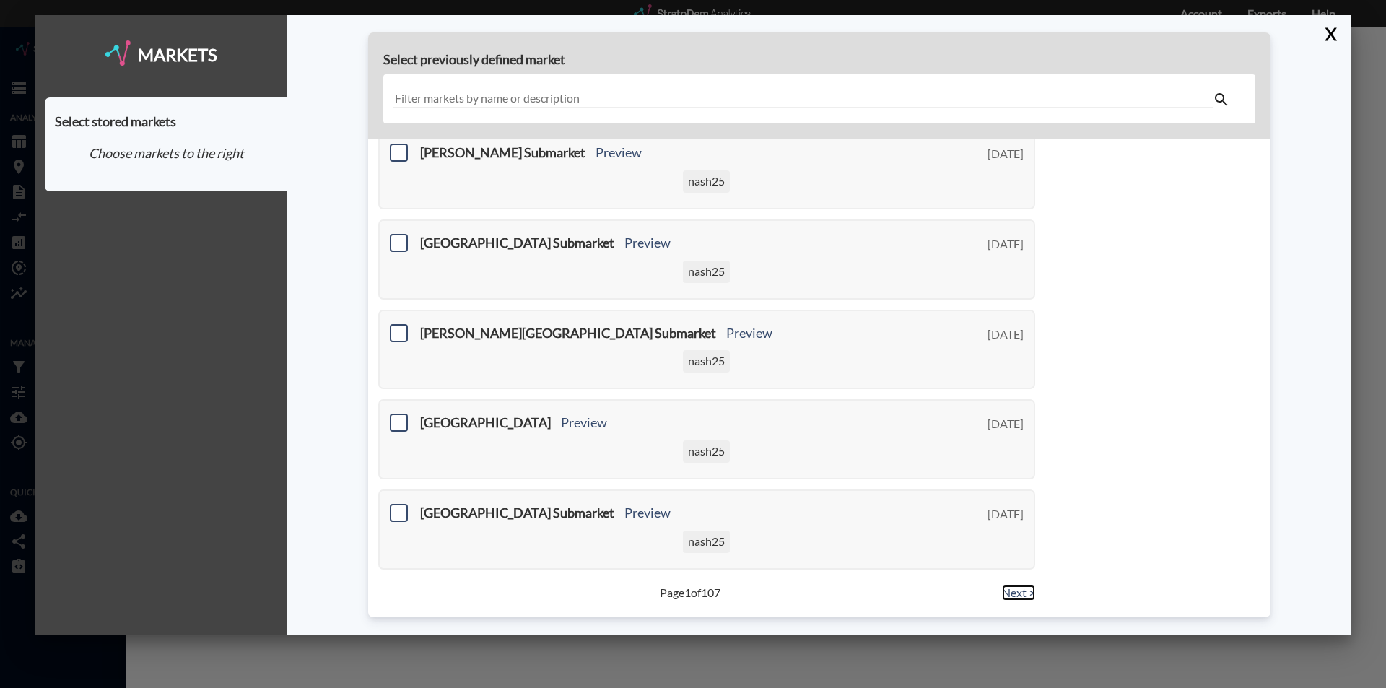
click at [1016, 594] on link "Next >" at bounding box center [1018, 593] width 33 height 17
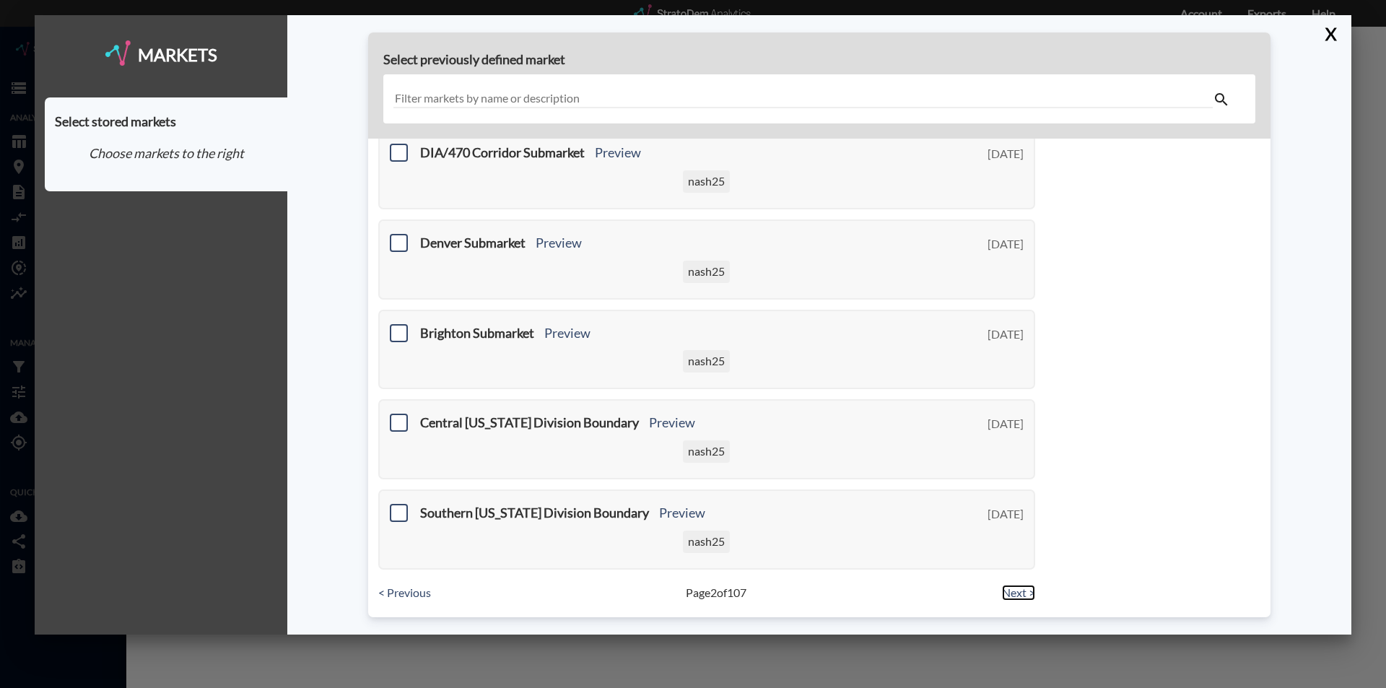
click at [1012, 595] on link "Next >" at bounding box center [1018, 593] width 33 height 17
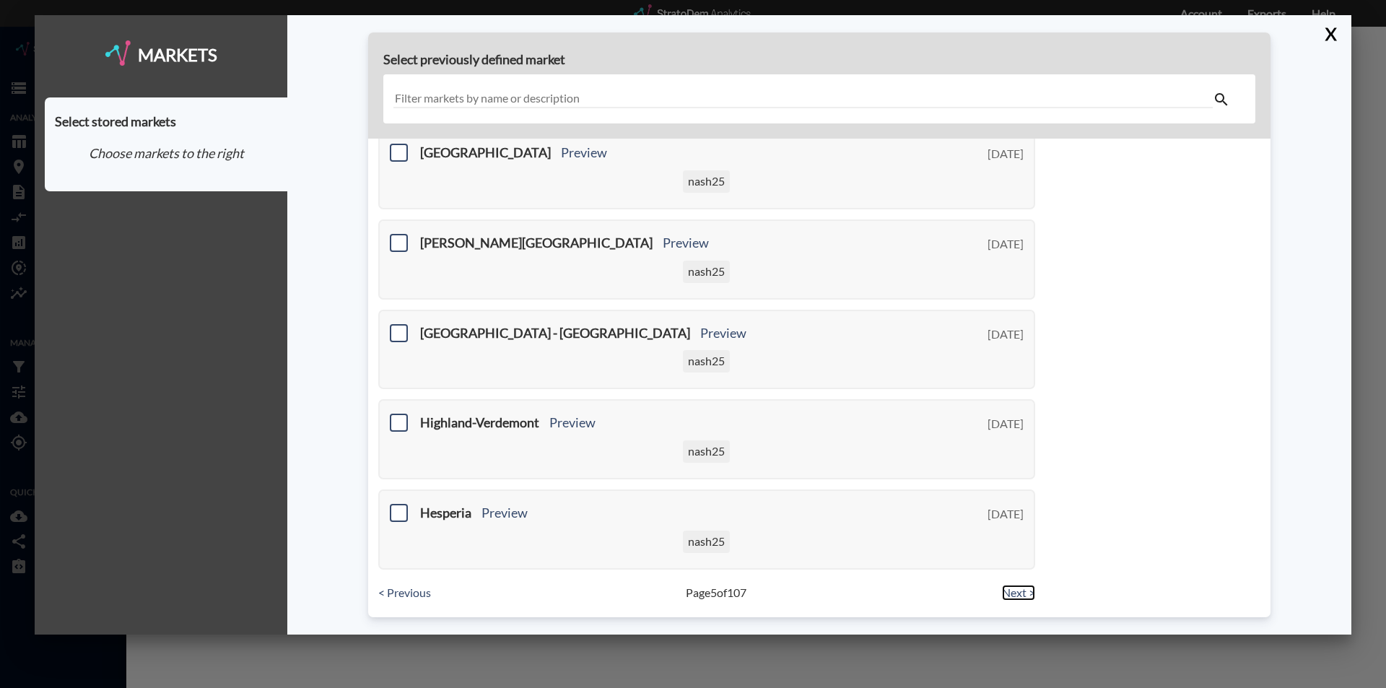
click at [1008, 593] on link "Next >" at bounding box center [1018, 593] width 33 height 17
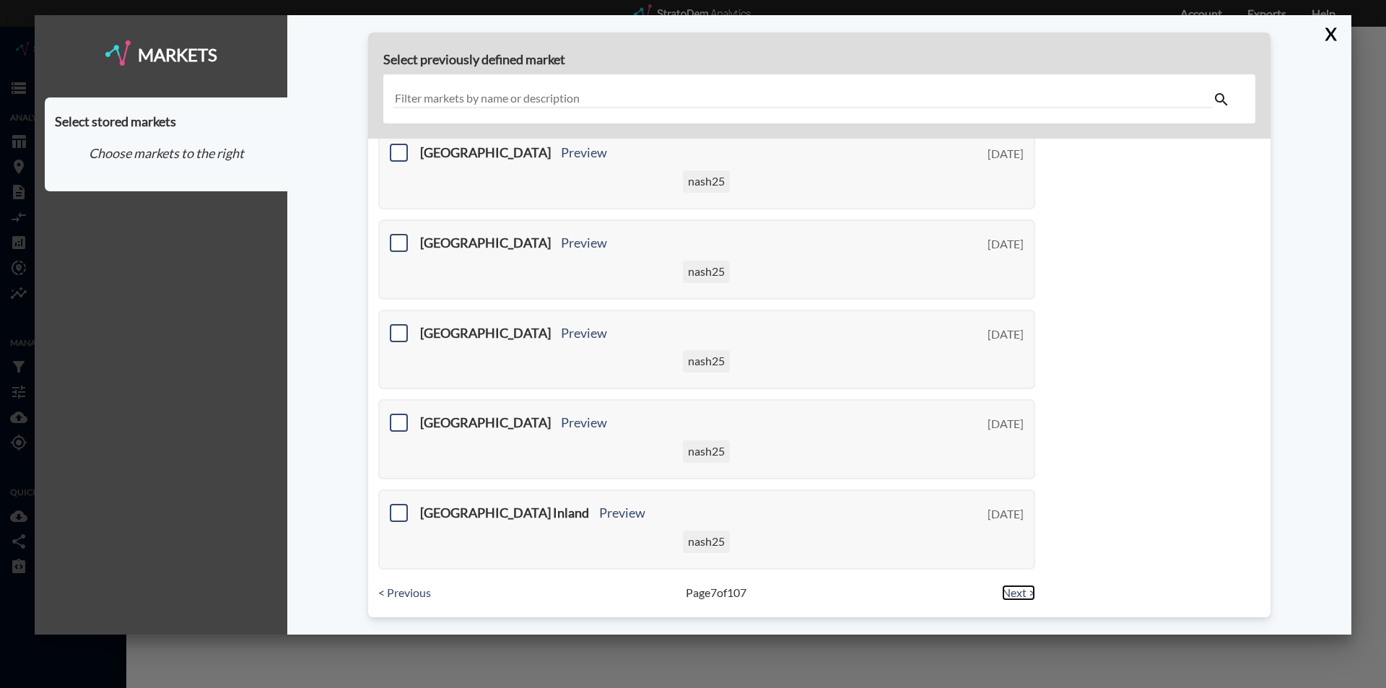
click at [1010, 598] on link "Next >" at bounding box center [1018, 593] width 33 height 17
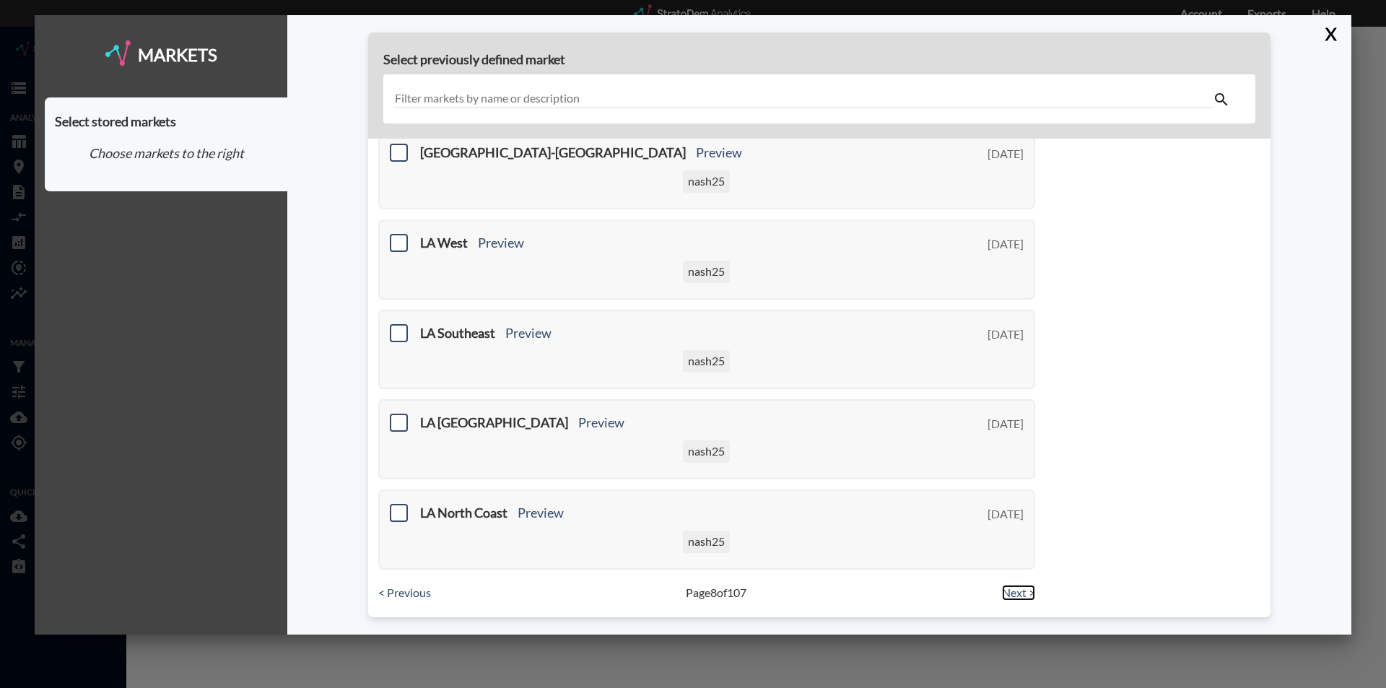
click at [1002, 592] on link "Next >" at bounding box center [1018, 593] width 33 height 17
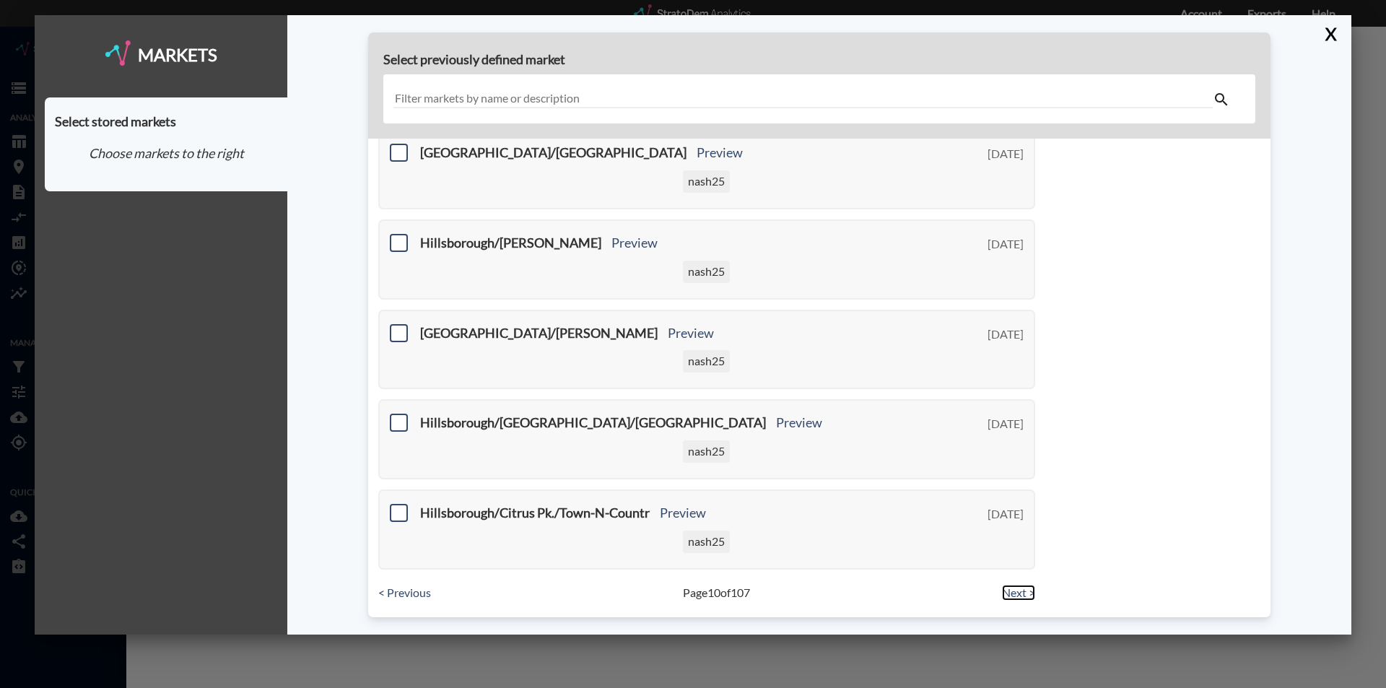
click at [1002, 592] on link "Next >" at bounding box center [1018, 593] width 33 height 17
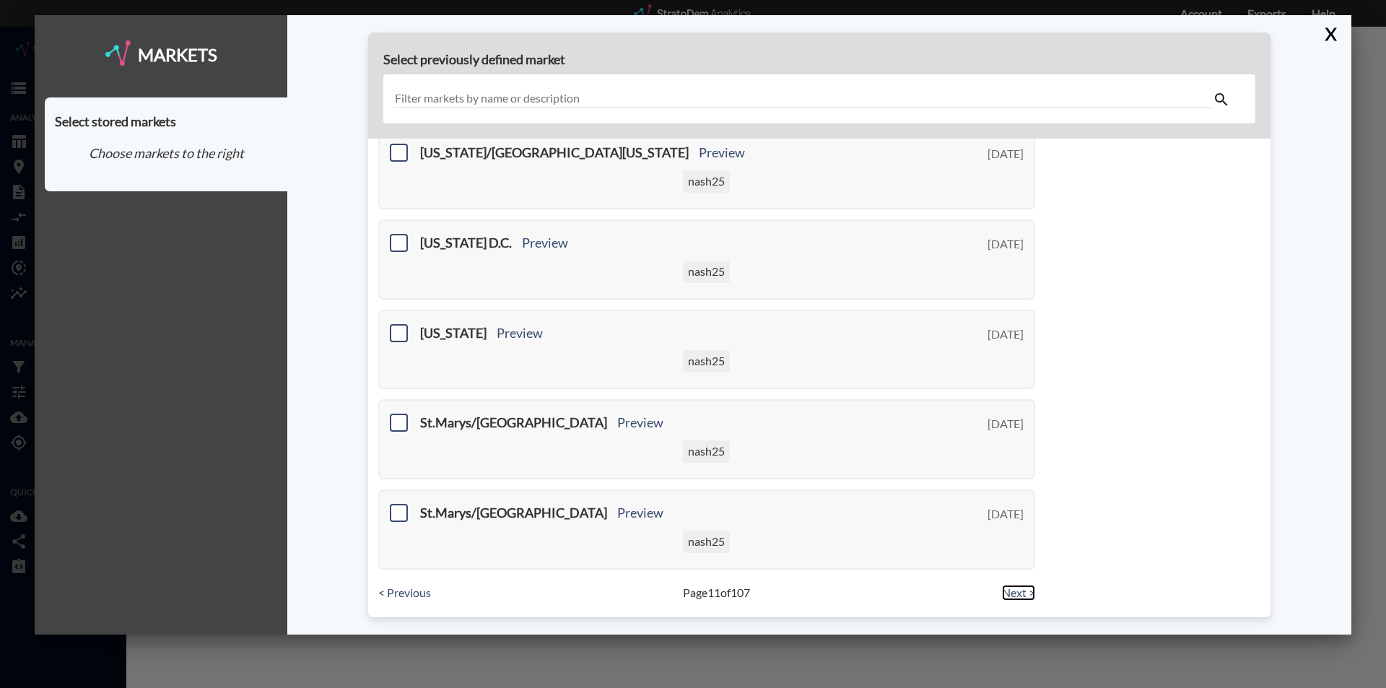
click at [1002, 592] on link "Next >" at bounding box center [1018, 593] width 33 height 17
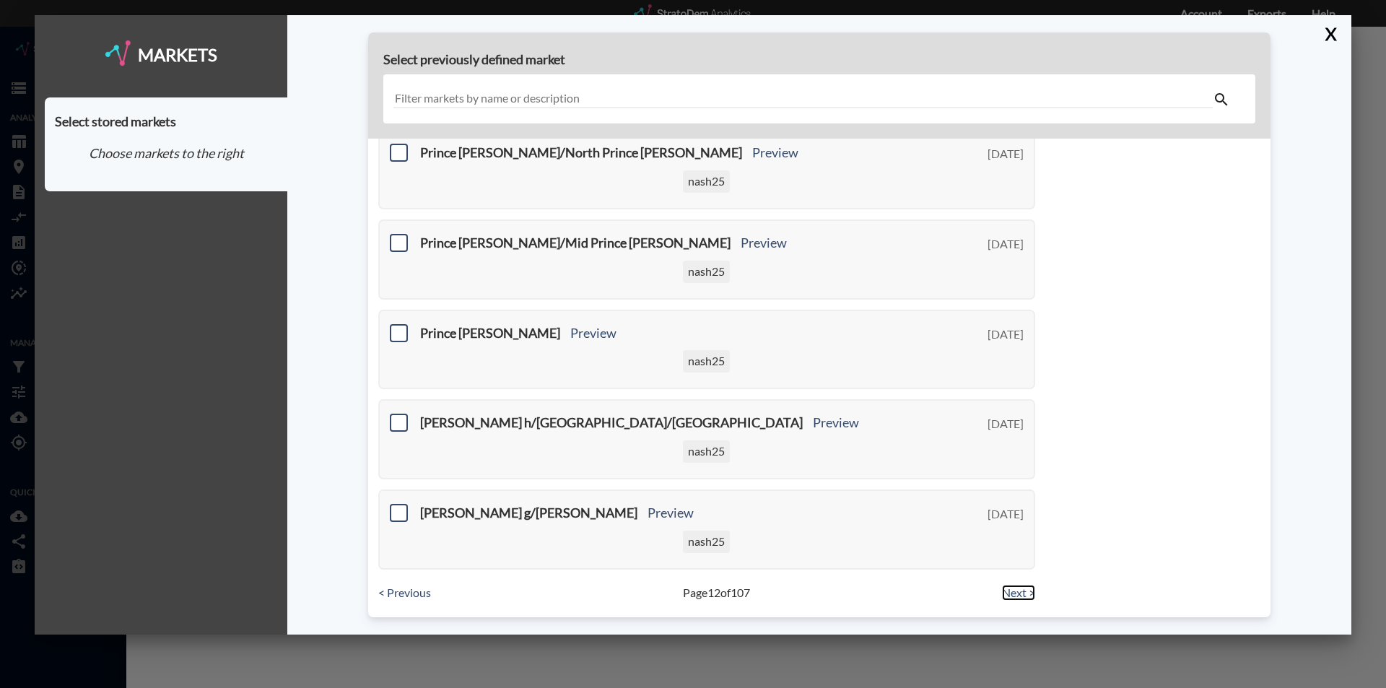
click at [1013, 596] on link "Next >" at bounding box center [1018, 593] width 33 height 17
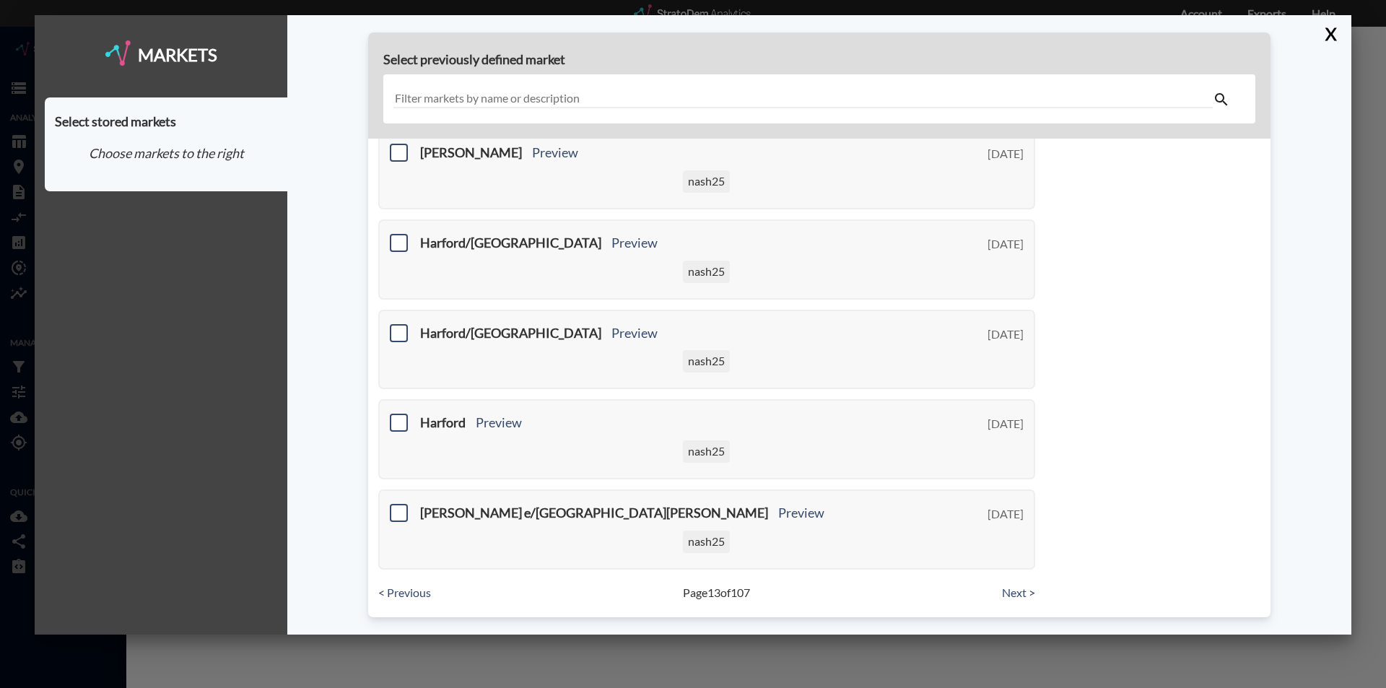
click at [444, 94] on input "text" at bounding box center [802, 98] width 819 height 19
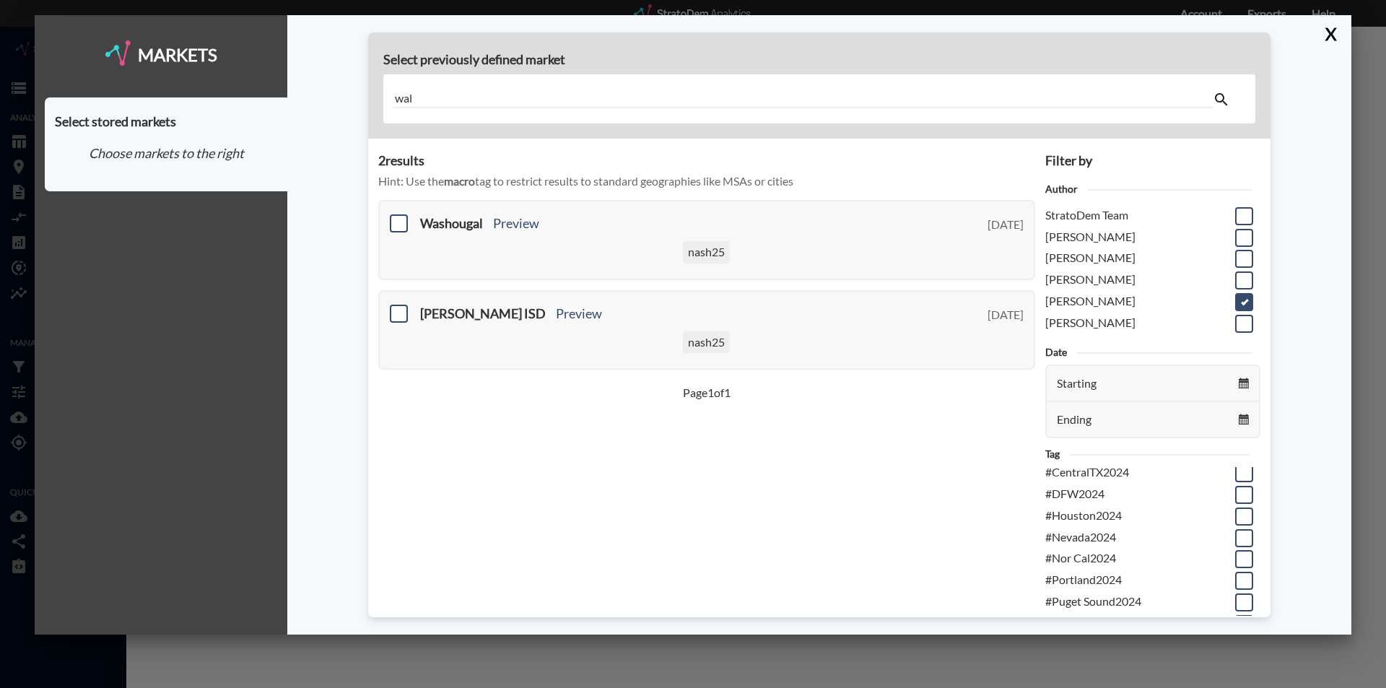
click at [419, 95] on input "wal" at bounding box center [802, 98] width 819 height 19
type input "w"
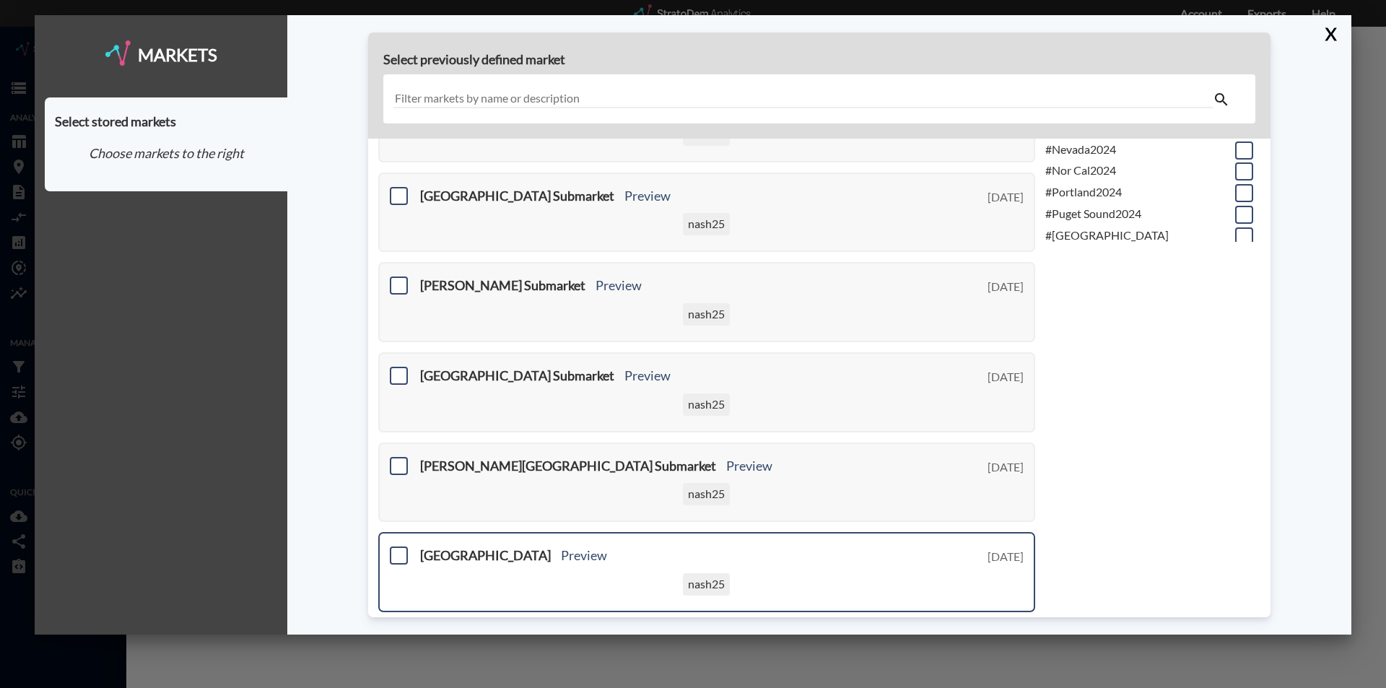
scroll to position [520, 0]
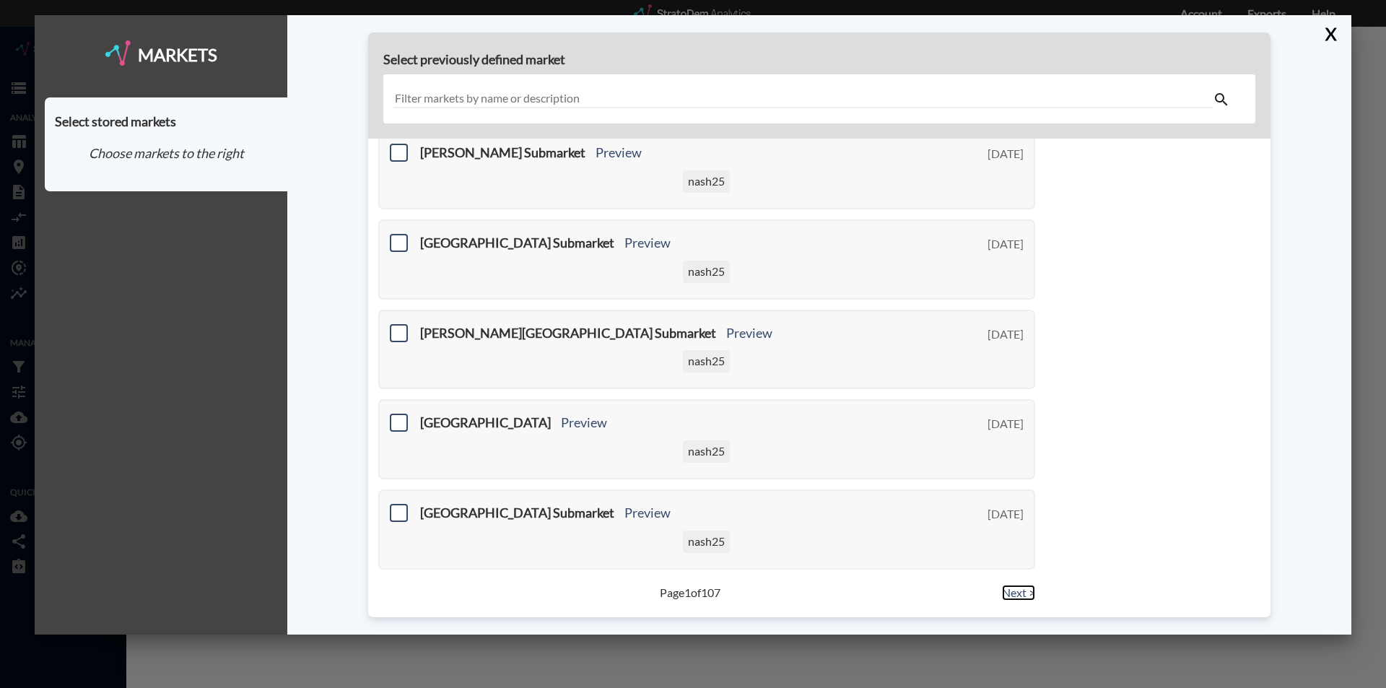
click at [1009, 593] on link "Next >" at bounding box center [1018, 593] width 33 height 17
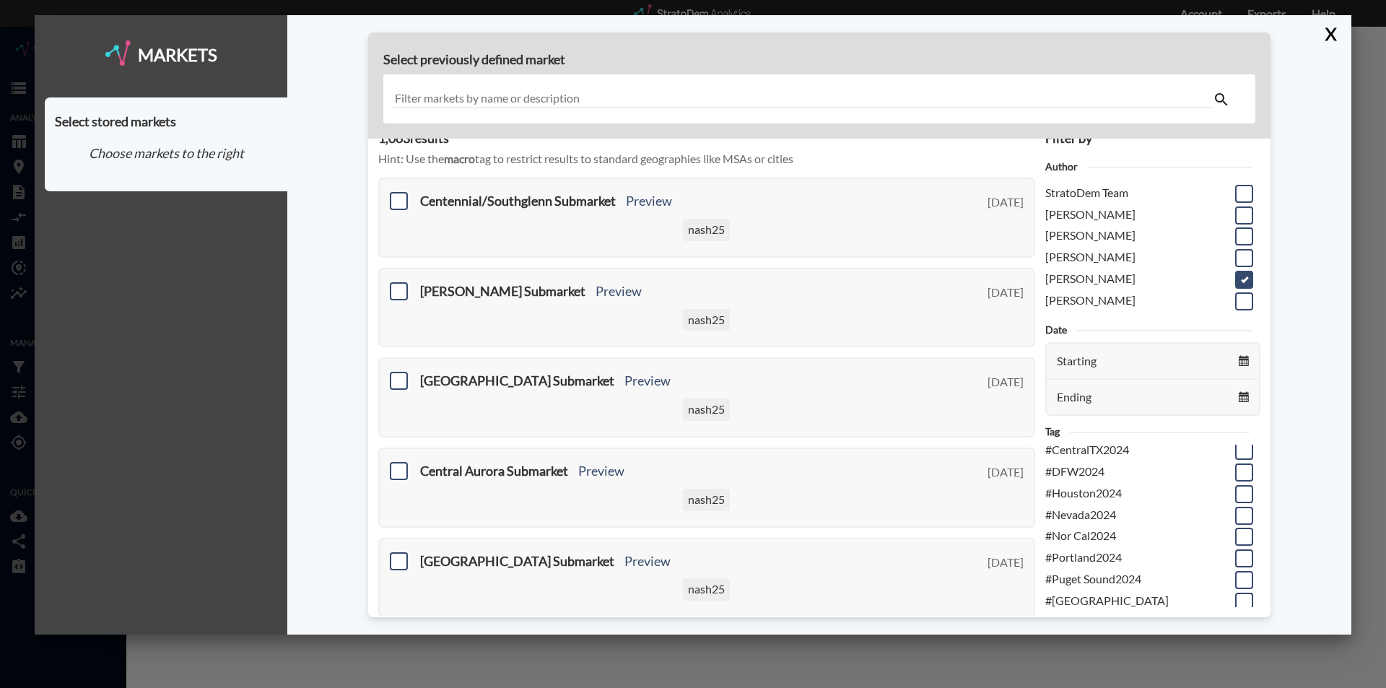
scroll to position [15, 0]
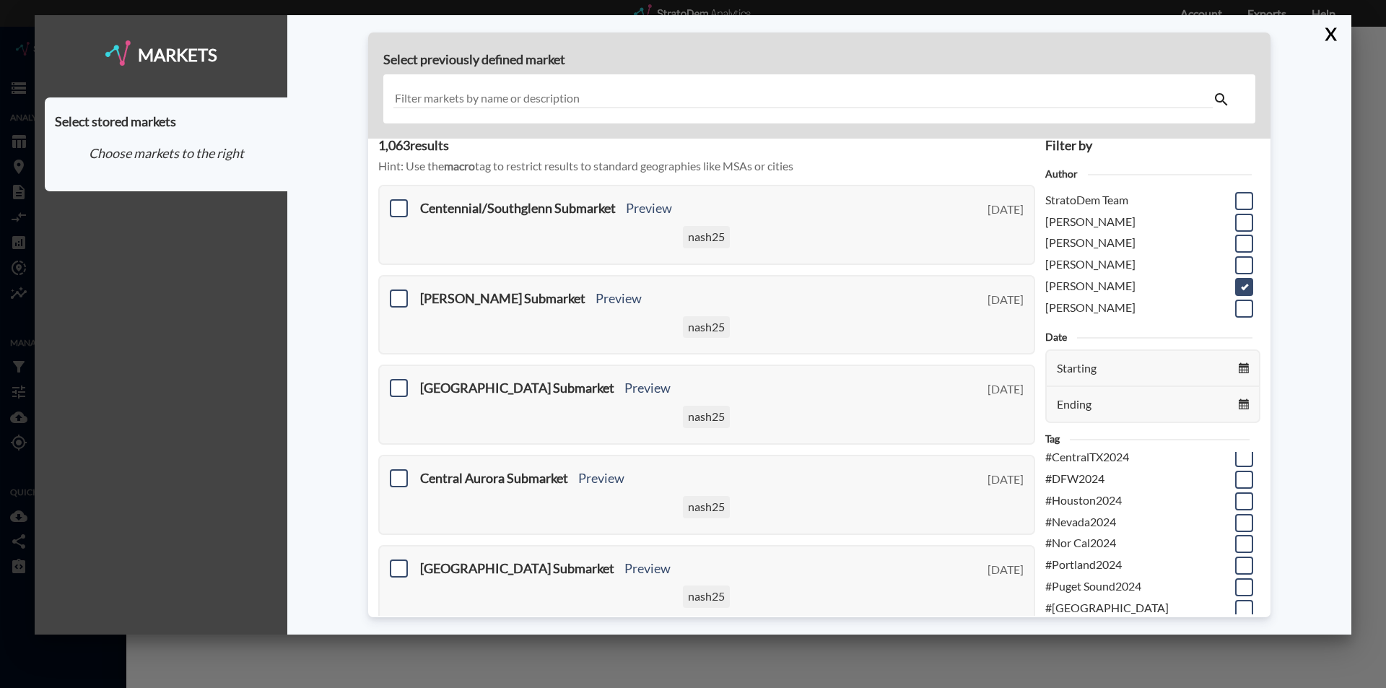
click at [422, 94] on input "text" at bounding box center [802, 98] width 819 height 19
drag, startPoint x: 437, startPoint y: 100, endPoint x: 439, endPoint y: 74, distance: 26.1
click at [435, 81] on div at bounding box center [819, 99] width 872 height 50
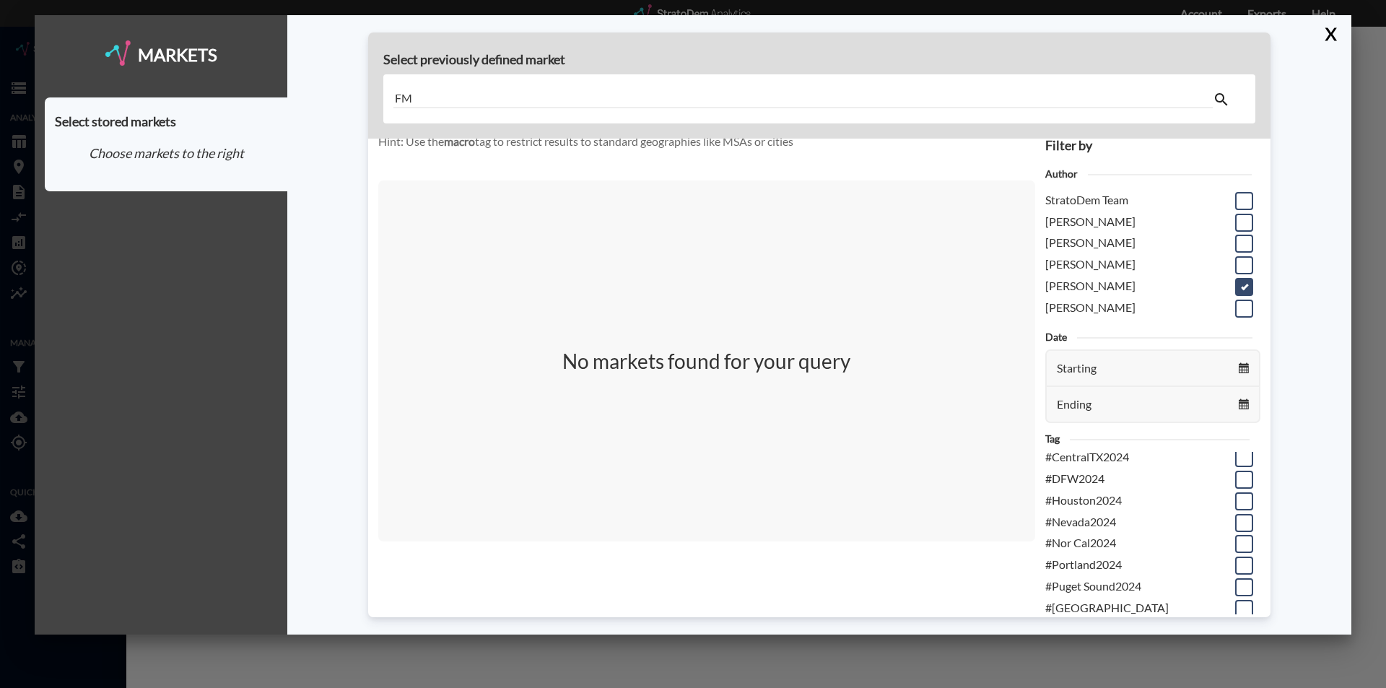
scroll to position [10, 0]
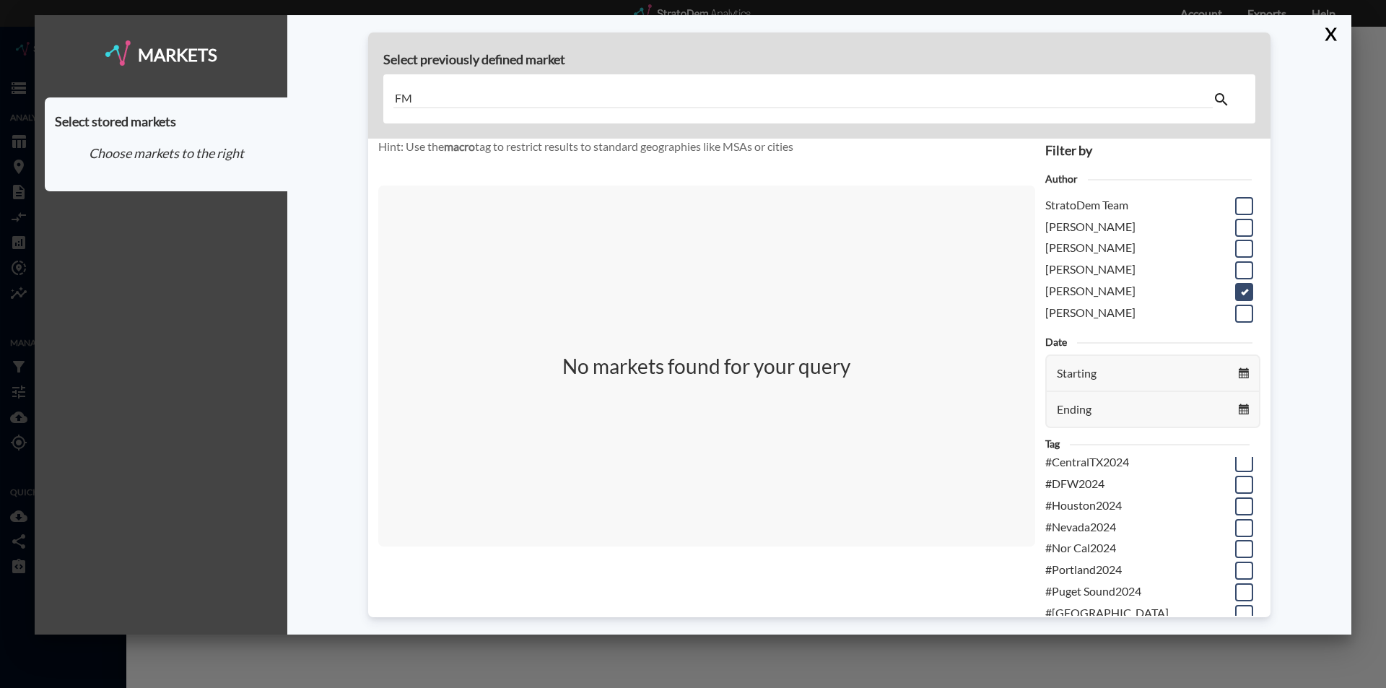
type input "F"
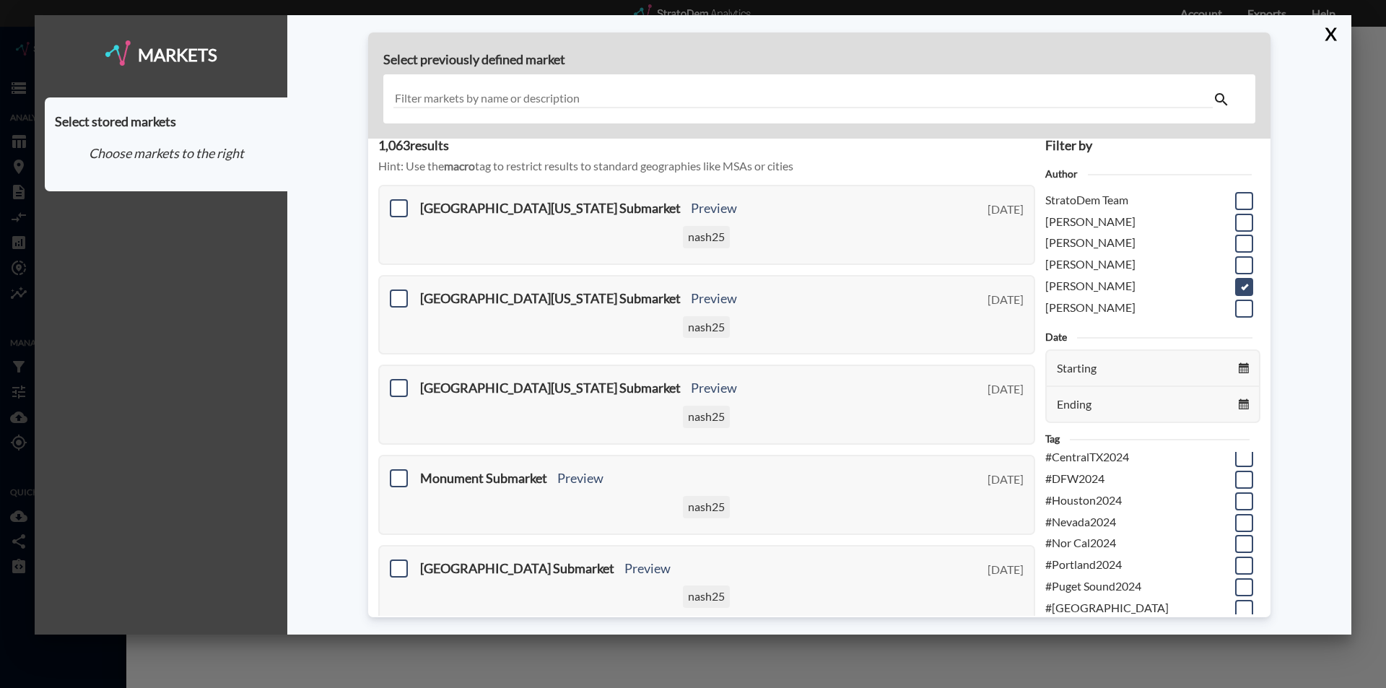
click at [402, 92] on input "text" at bounding box center [802, 98] width 819 height 19
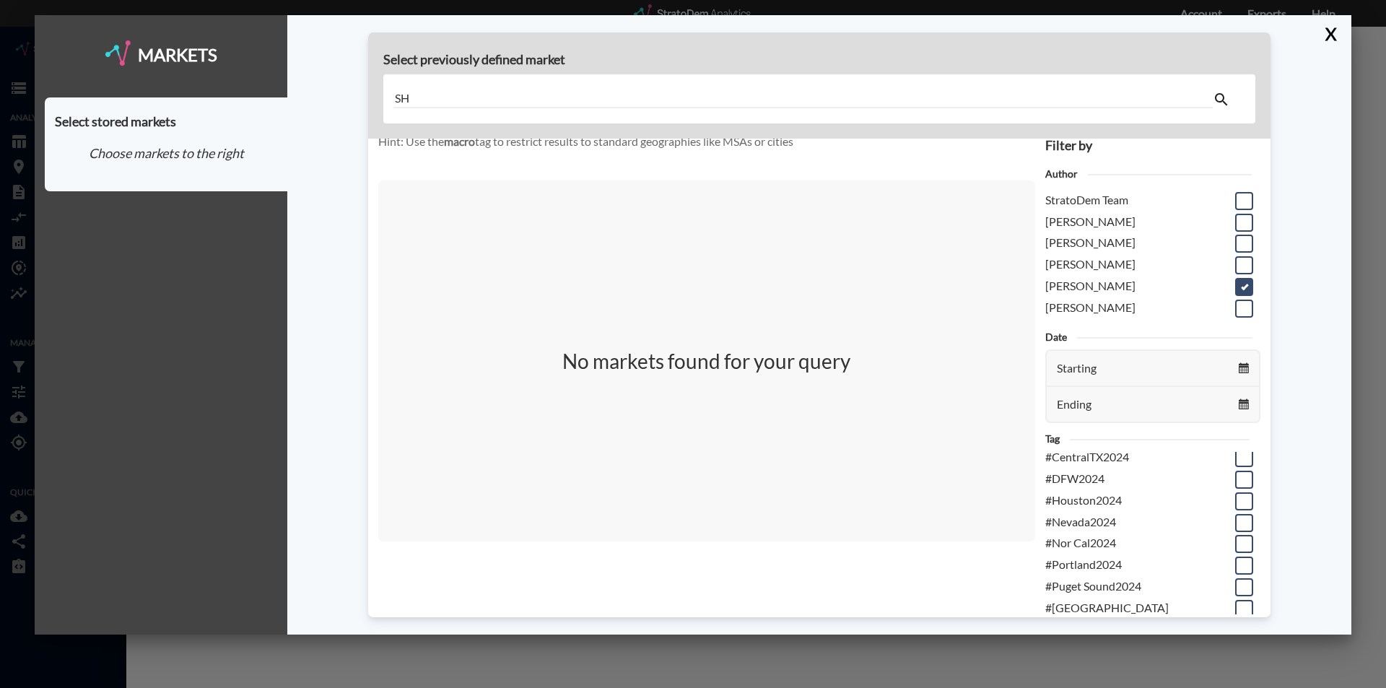
scroll to position [10, 0]
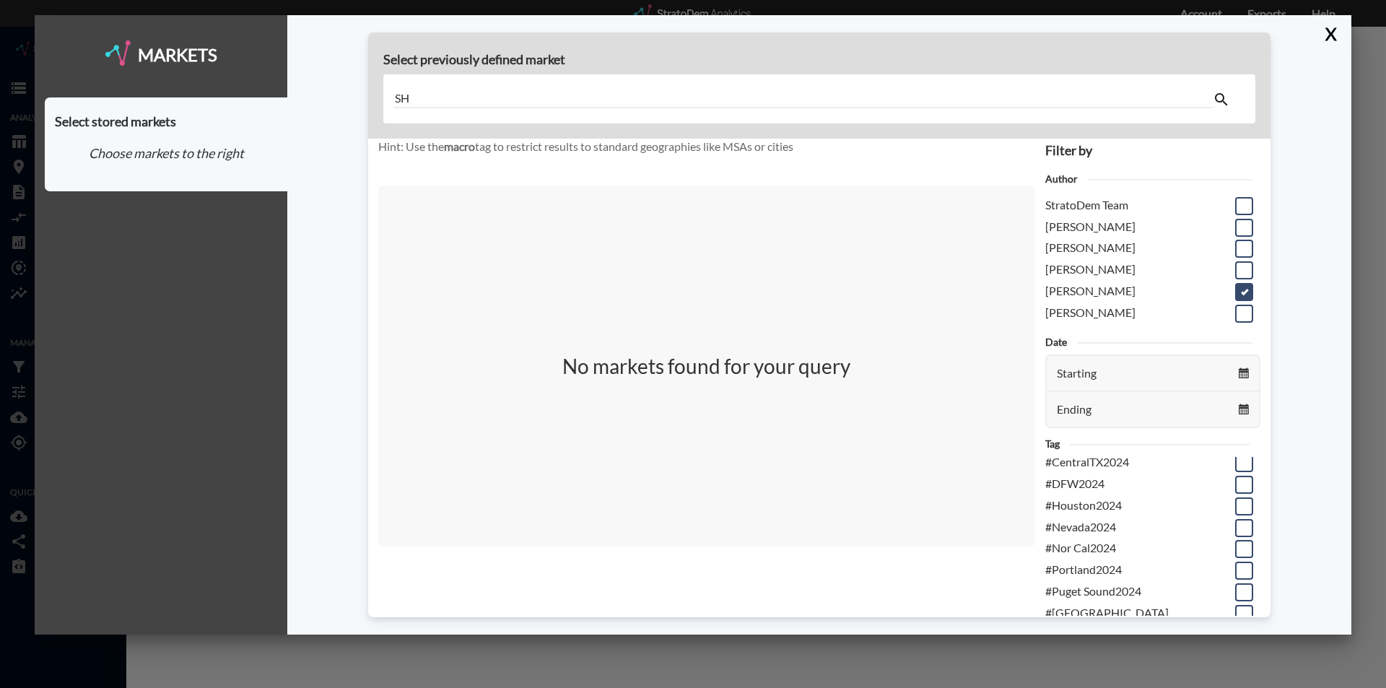
type input "SH"
drag, startPoint x: 413, startPoint y: 96, endPoint x: 426, endPoint y: 84, distance: 17.9
click at [387, 97] on div "SH" at bounding box center [819, 99] width 872 height 50
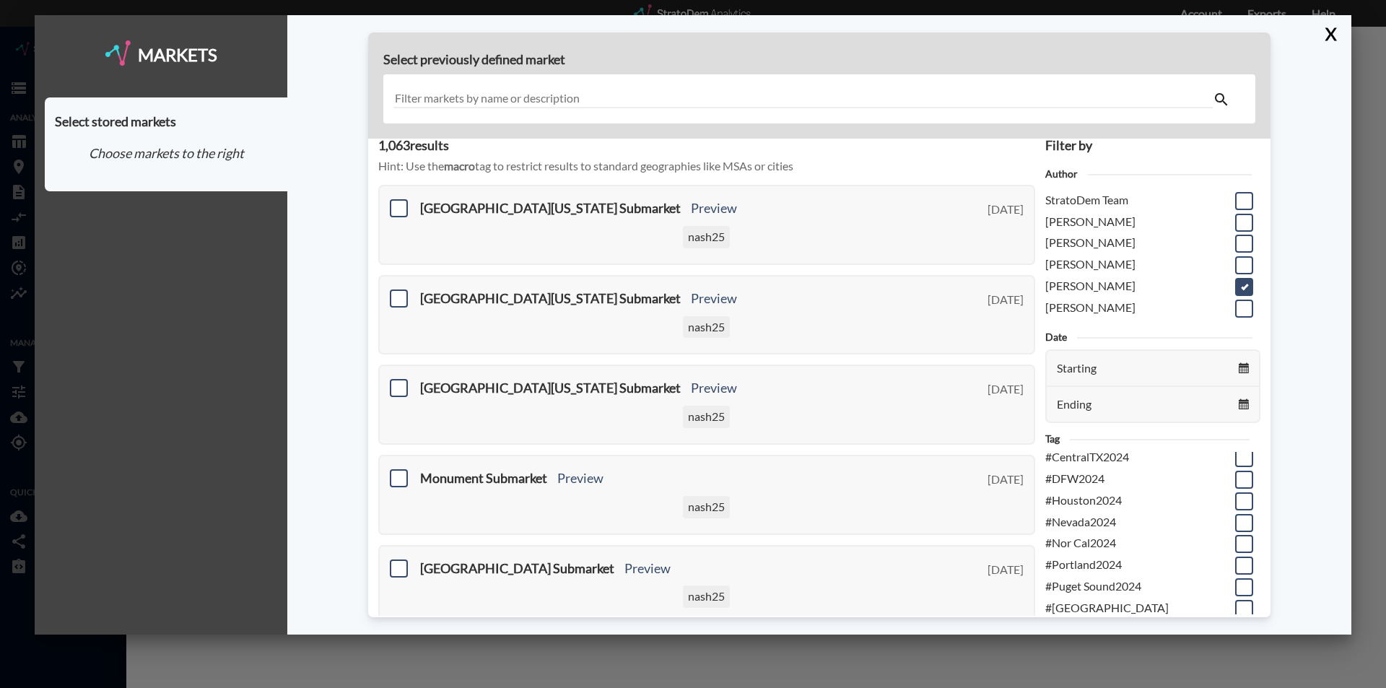
click at [417, 99] on input "text" at bounding box center [802, 98] width 819 height 19
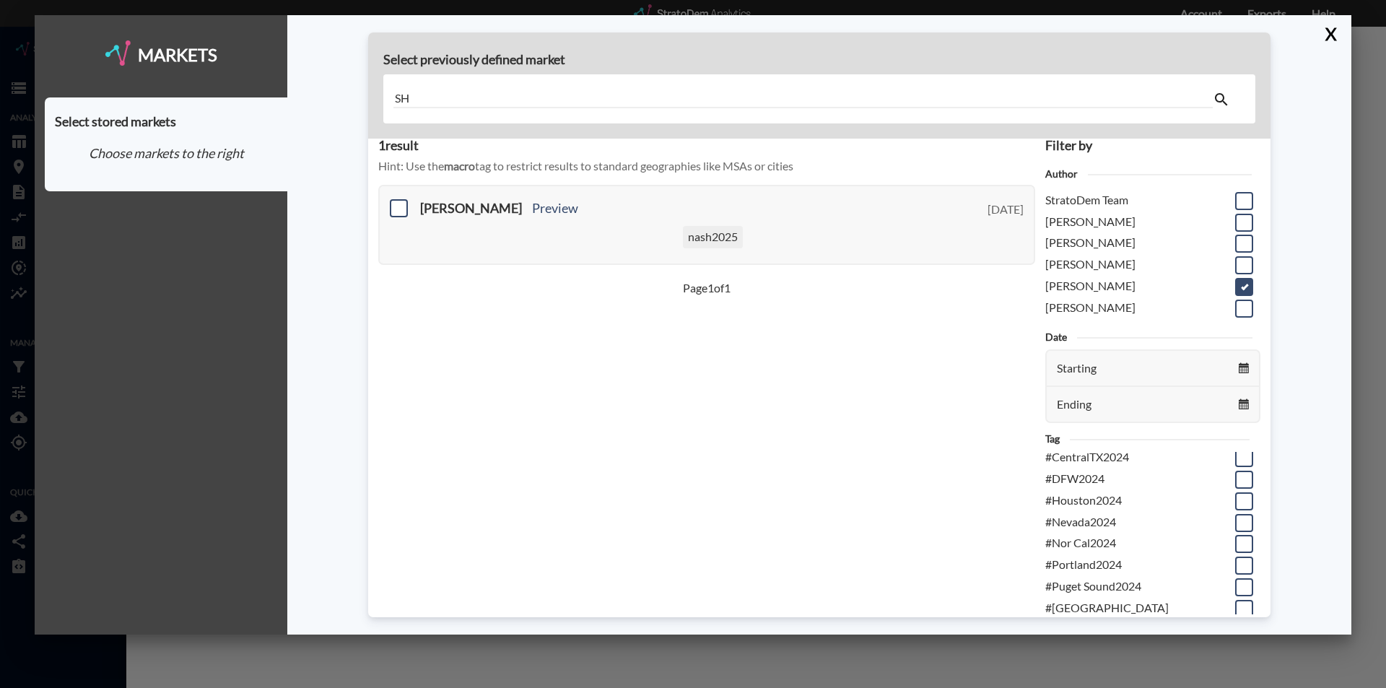
scroll to position [10, 0]
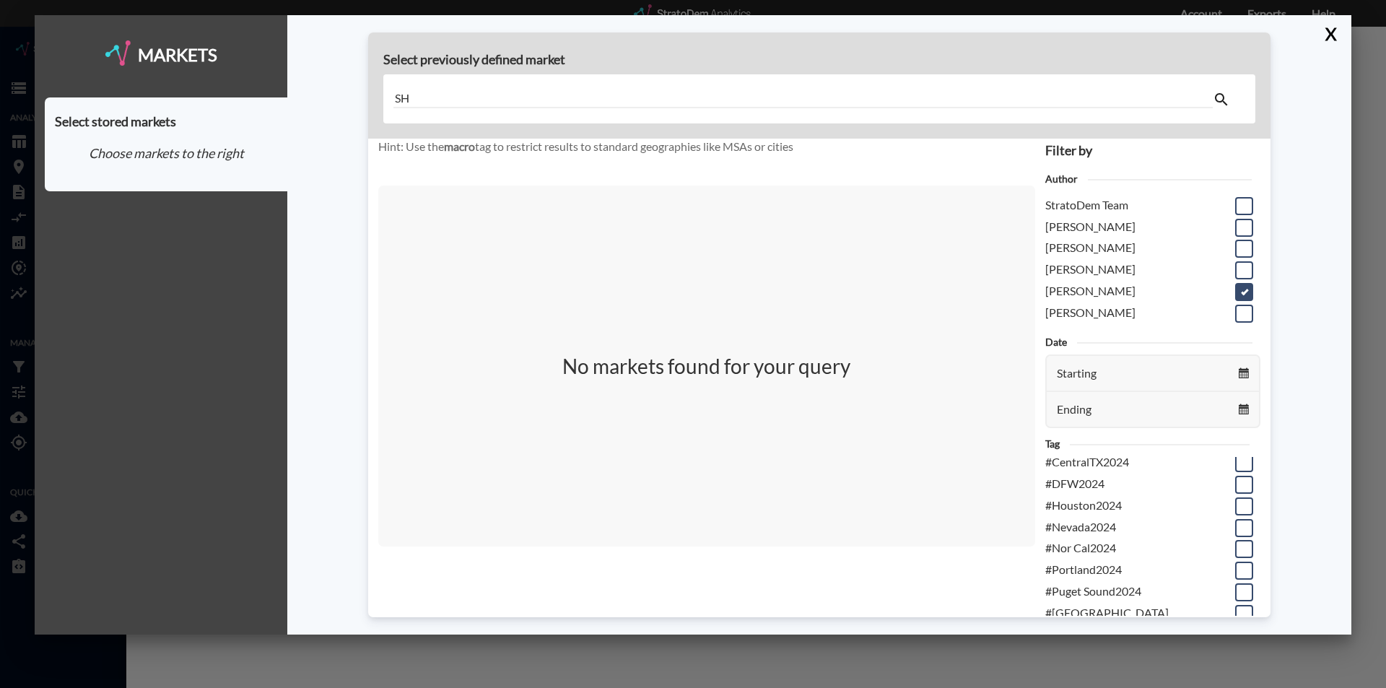
type input "S"
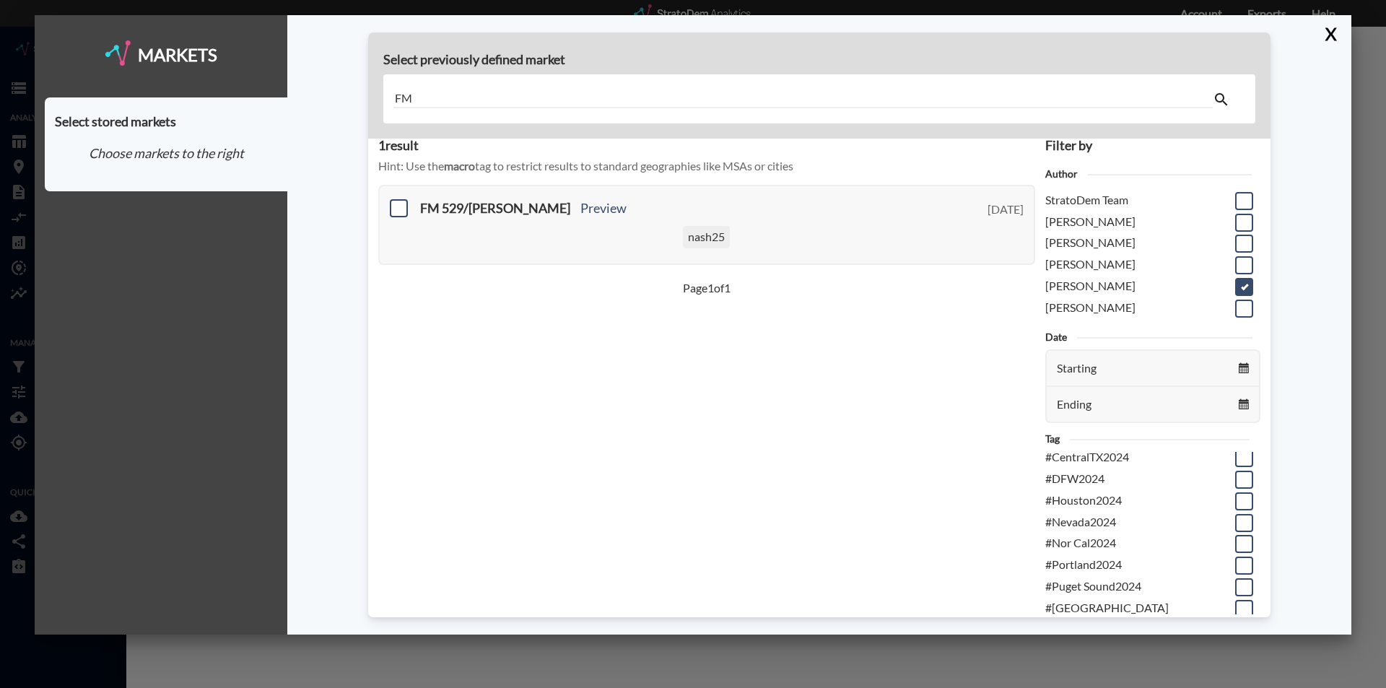
type input "F"
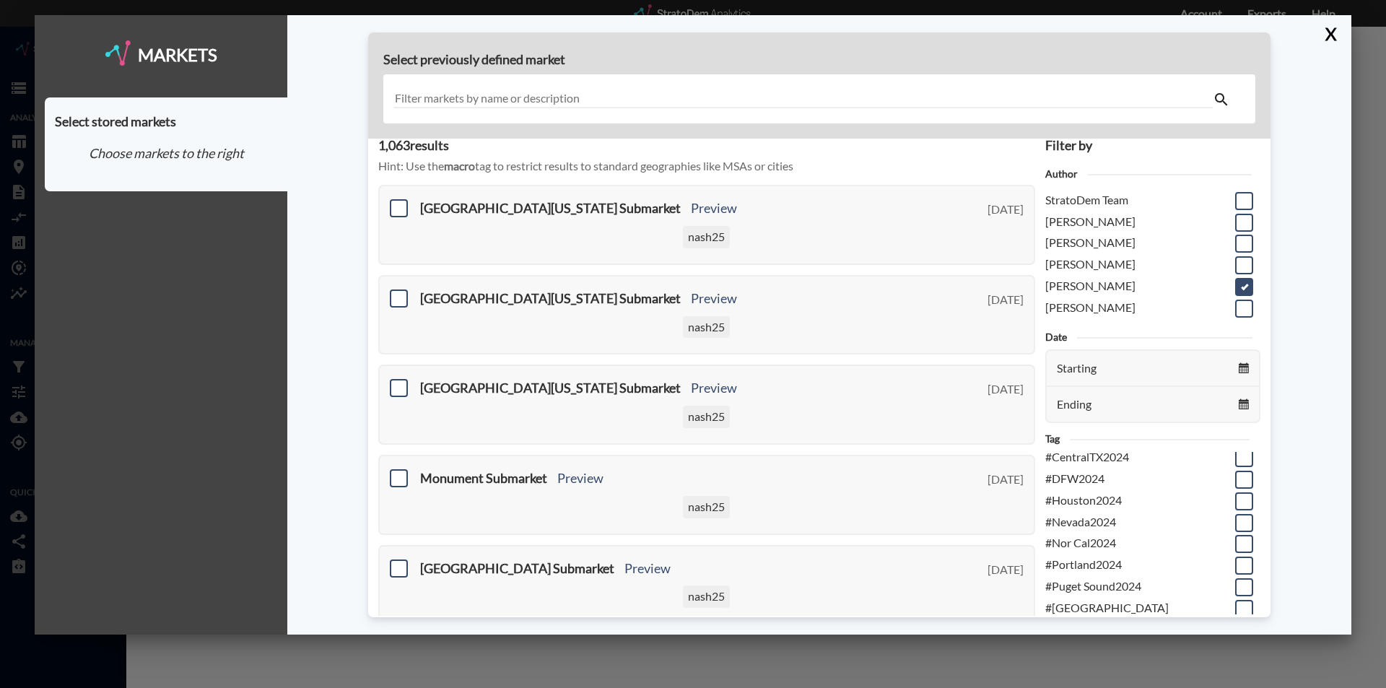
click at [417, 99] on input "text" at bounding box center [802, 98] width 819 height 19
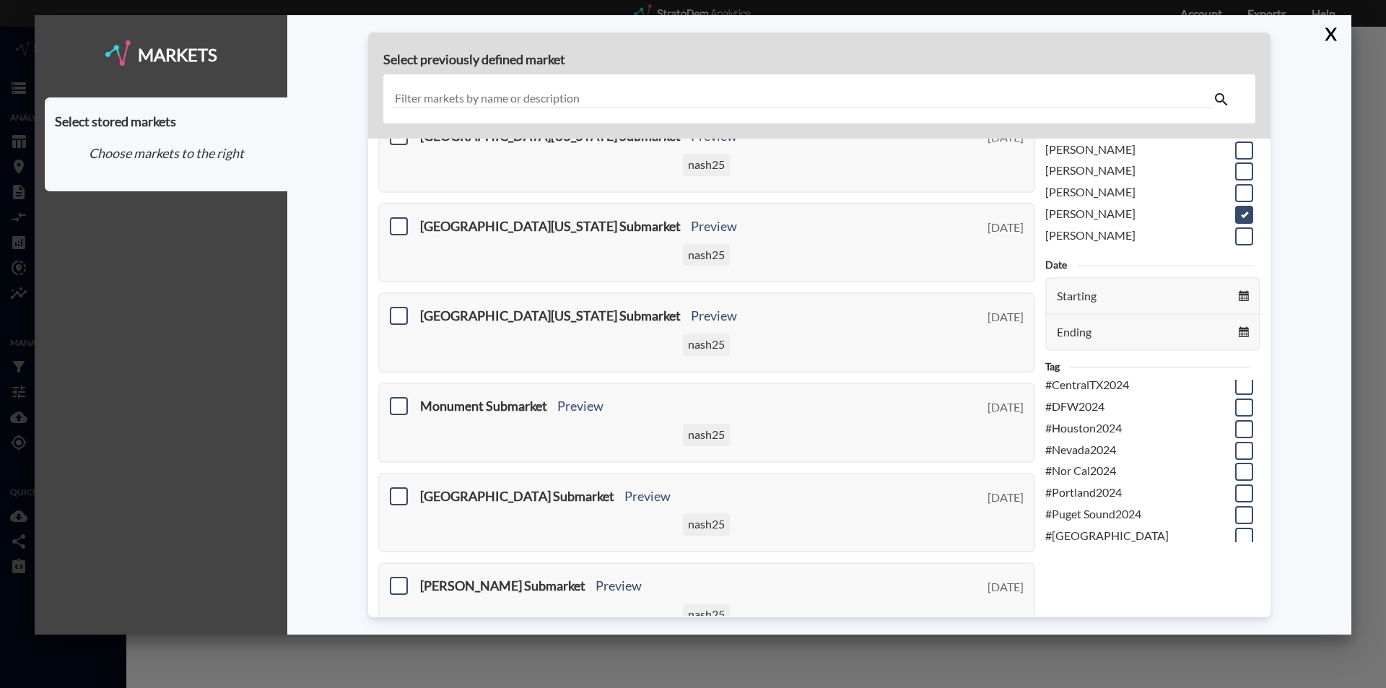
scroll to position [144, 0]
